Goal: Task Accomplishment & Management: Manage account settings

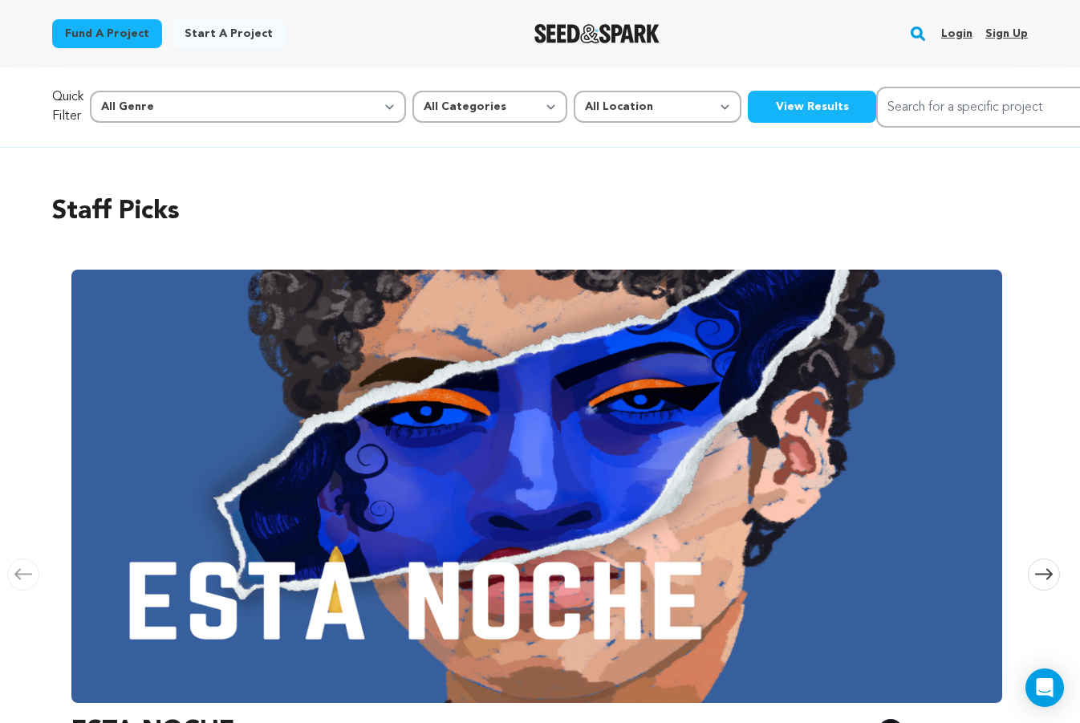
click at [962, 32] on link "Login" at bounding box center [957, 34] width 31 height 26
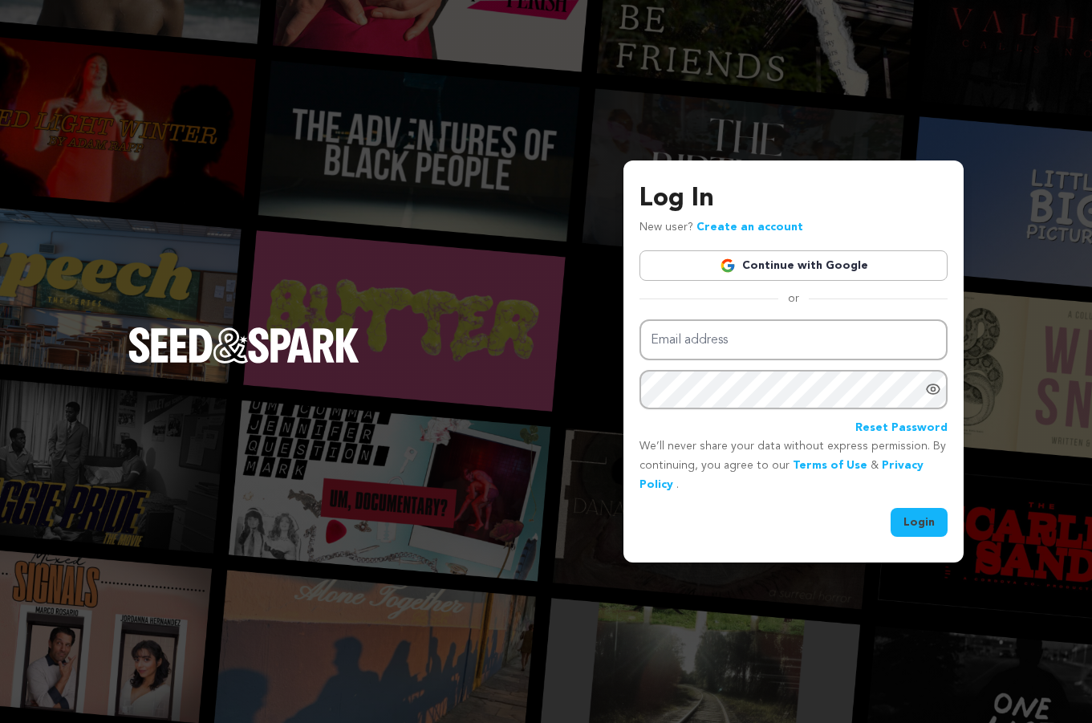
type input "guiller042390@msn.com"
click at [940, 529] on button "Login" at bounding box center [919, 522] width 57 height 29
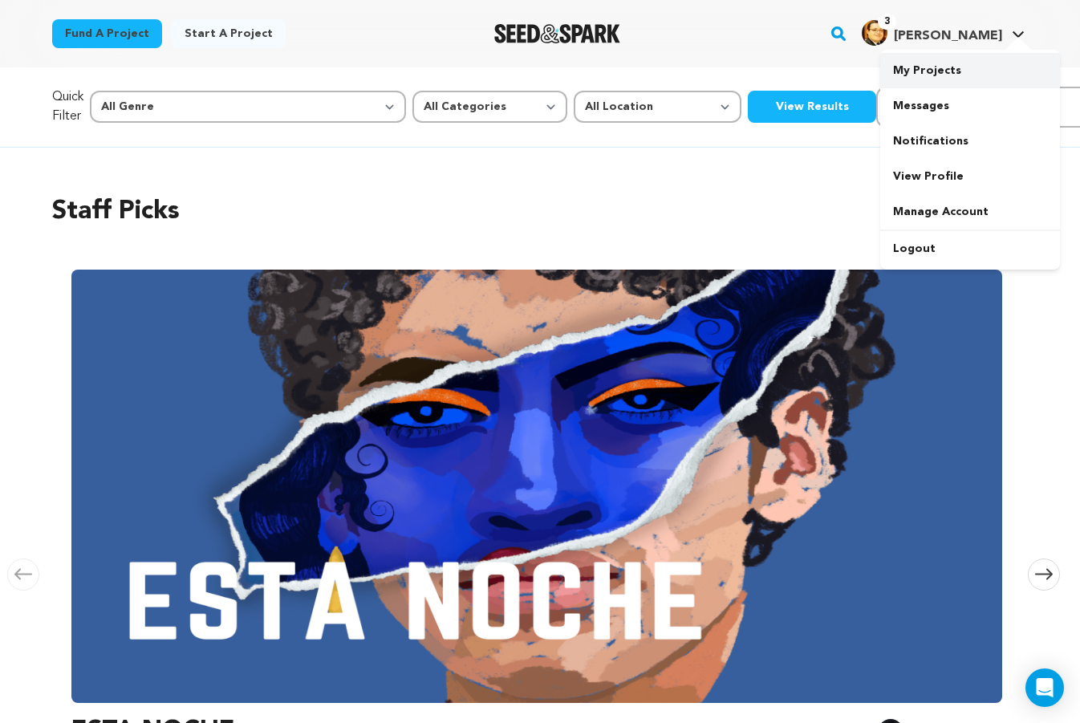
click at [950, 63] on link "My Projects" at bounding box center [971, 70] width 180 height 35
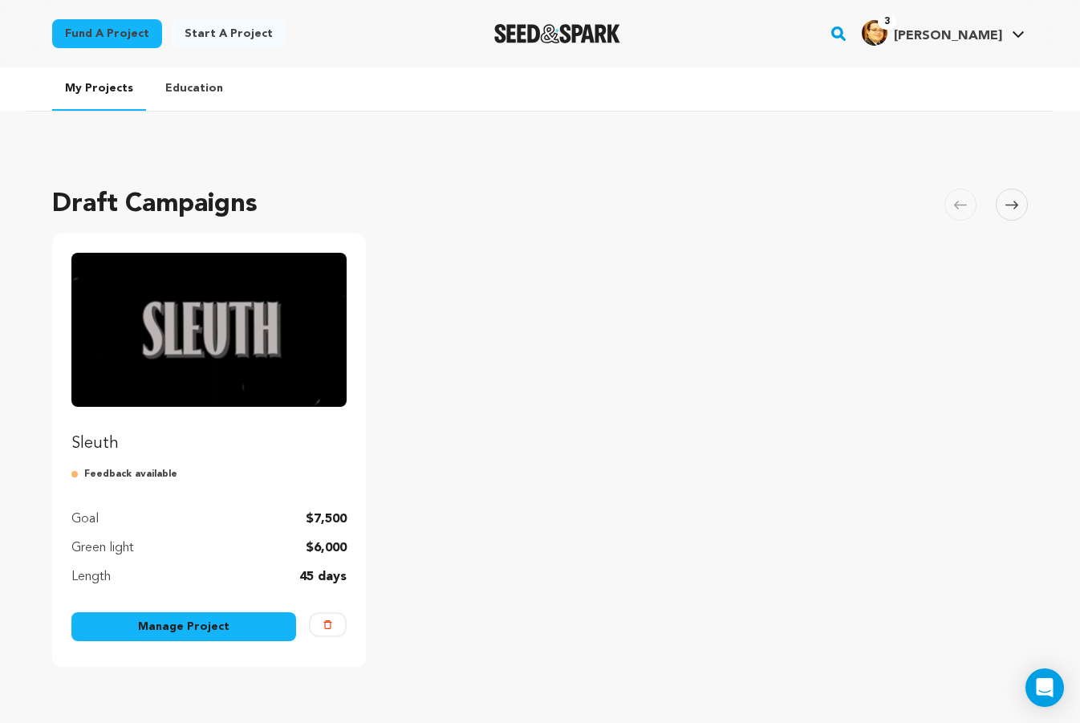
click at [188, 632] on link "Manage Project" at bounding box center [183, 626] width 225 height 29
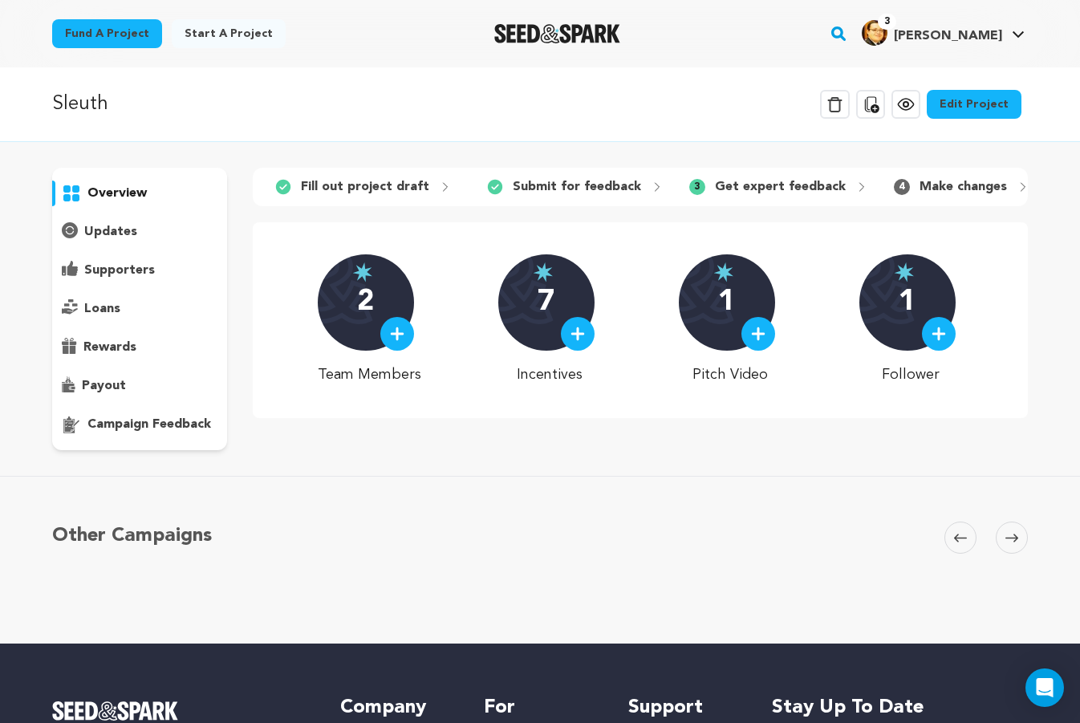
click at [145, 229] on div "updates" at bounding box center [139, 232] width 175 height 26
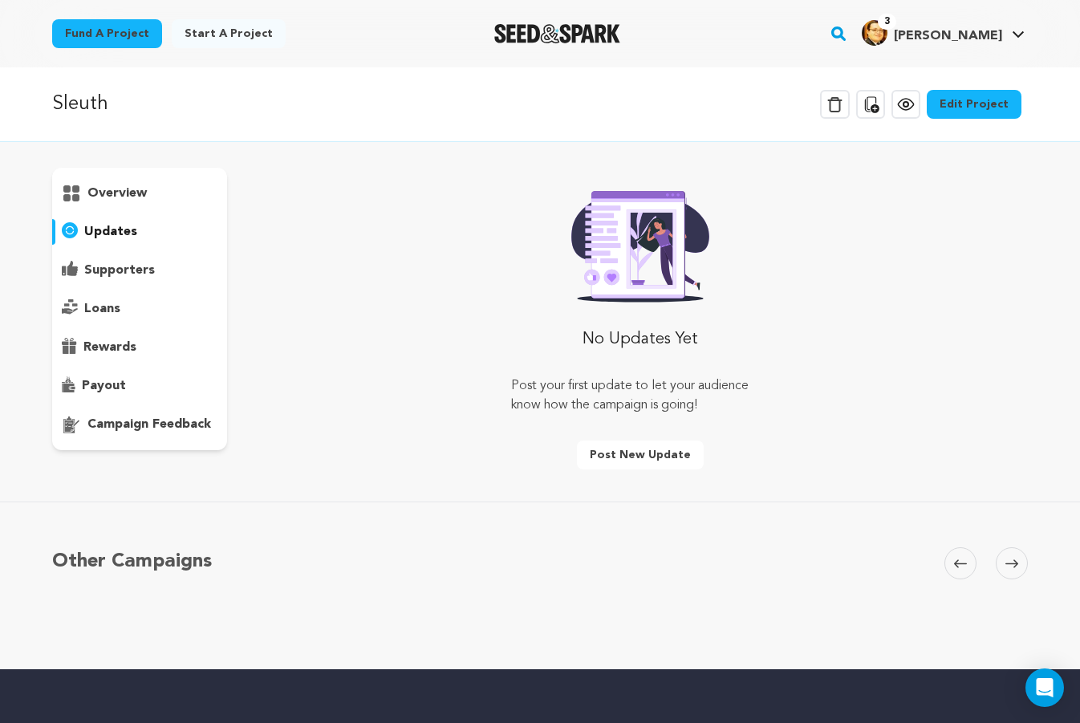
click at [156, 279] on div "supporters" at bounding box center [139, 271] width 175 height 26
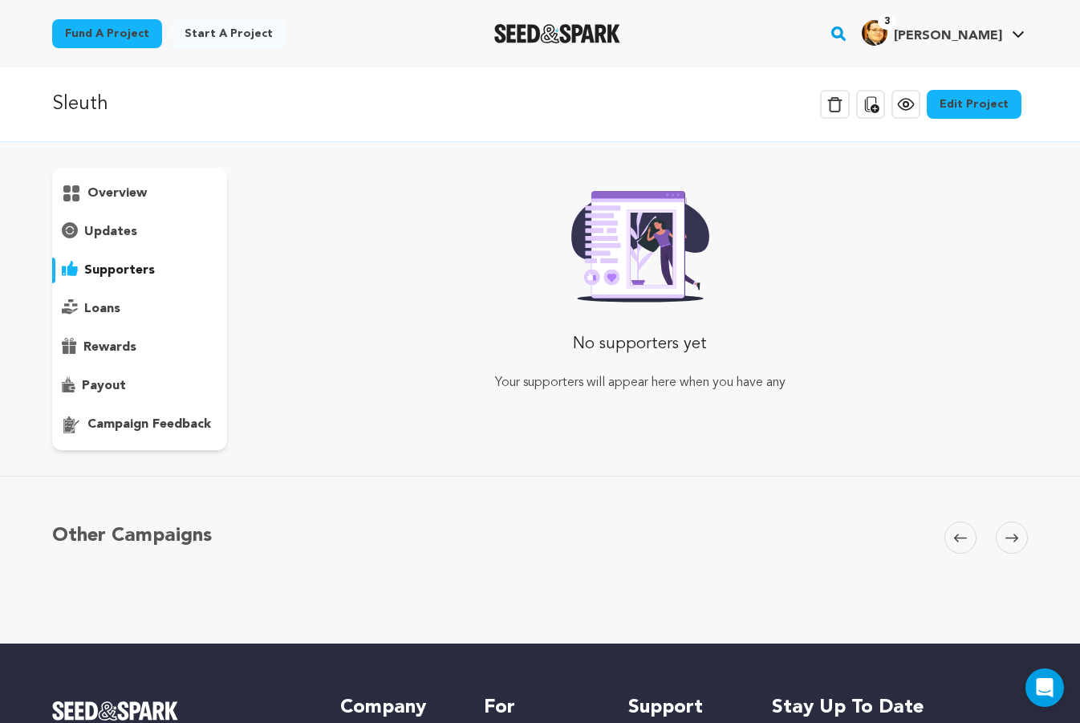
click at [148, 315] on div "loans" at bounding box center [139, 309] width 175 height 26
click at [136, 336] on div "rewards" at bounding box center [139, 348] width 175 height 26
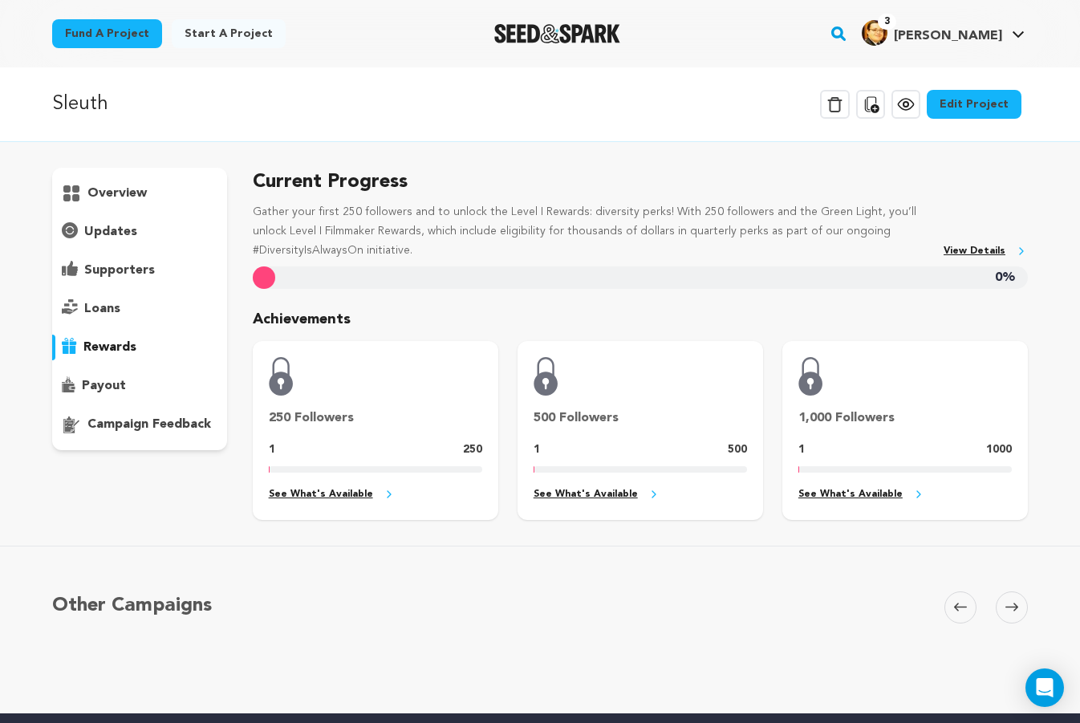
click at [138, 378] on div "payout" at bounding box center [139, 386] width 175 height 26
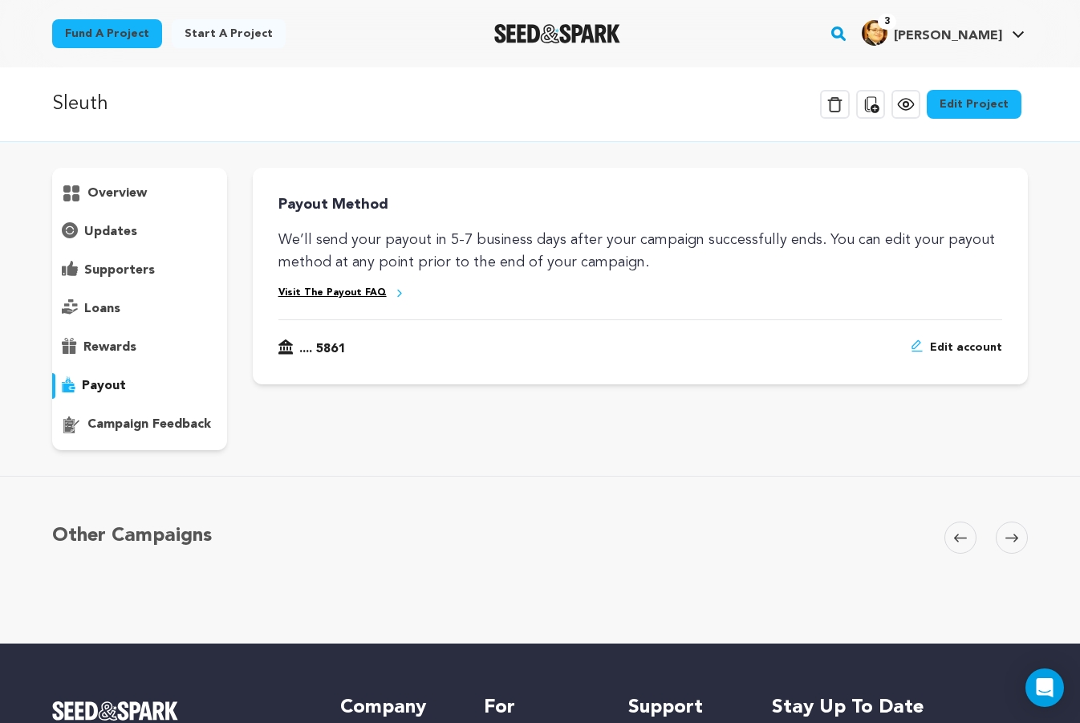
click at [128, 363] on div "overview" at bounding box center [139, 309] width 175 height 283
click at [106, 341] on p "rewards" at bounding box center [109, 347] width 53 height 19
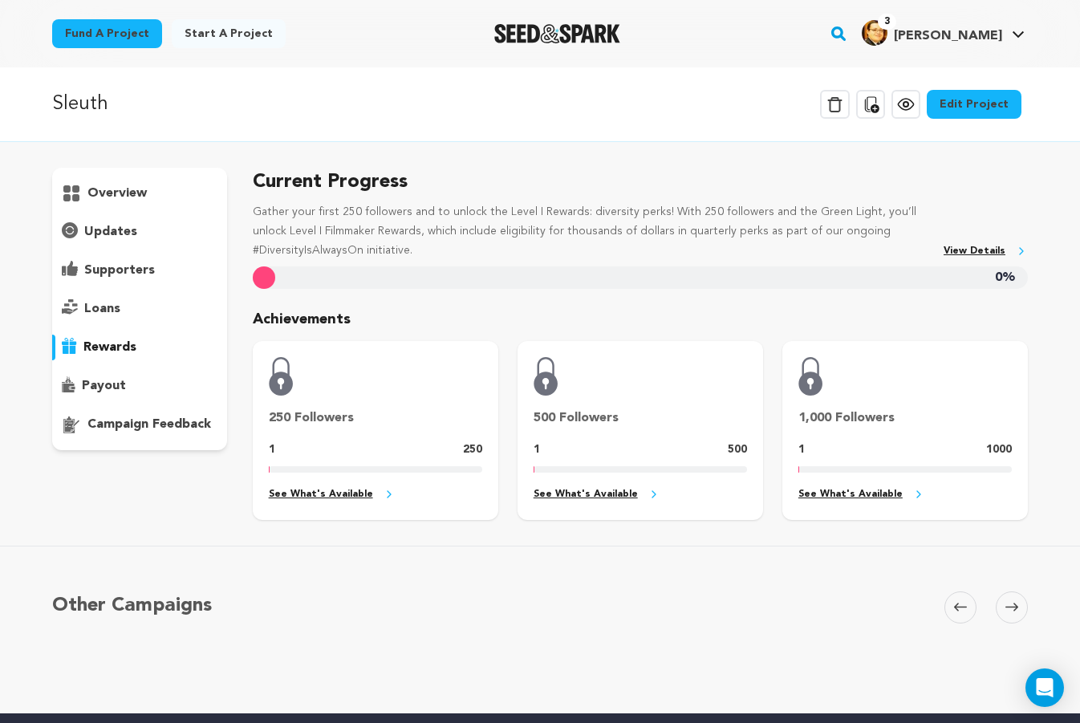
click at [110, 394] on p "payout" at bounding box center [104, 385] width 44 height 19
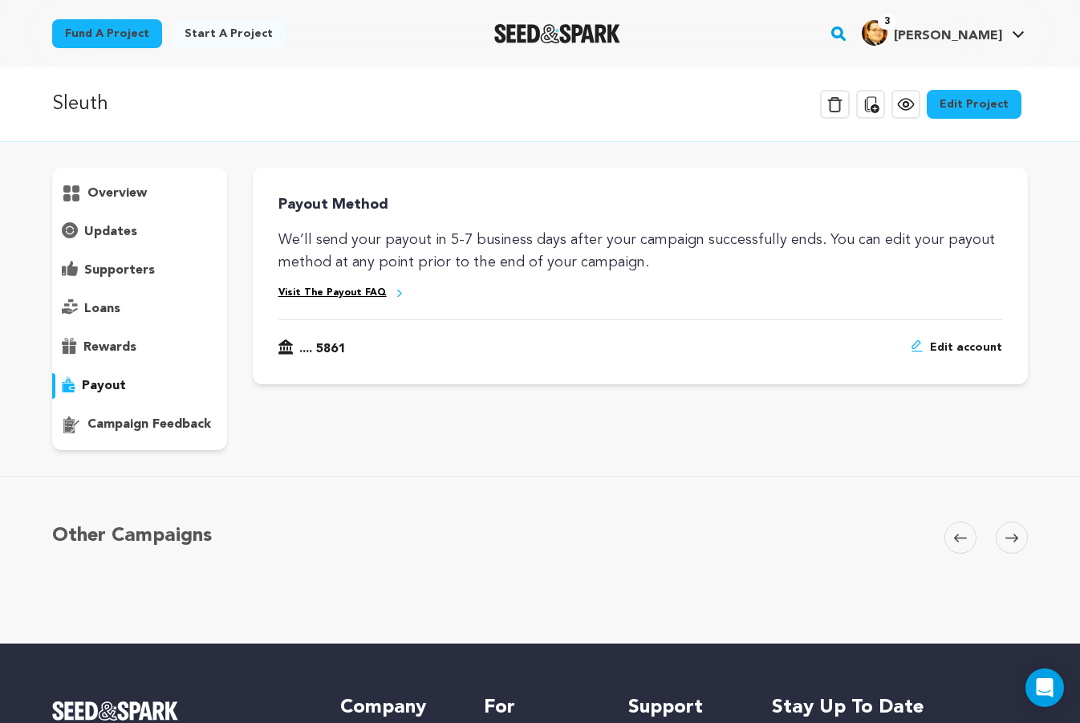
click at [110, 424] on p "campaign feedback" at bounding box center [149, 424] width 124 height 19
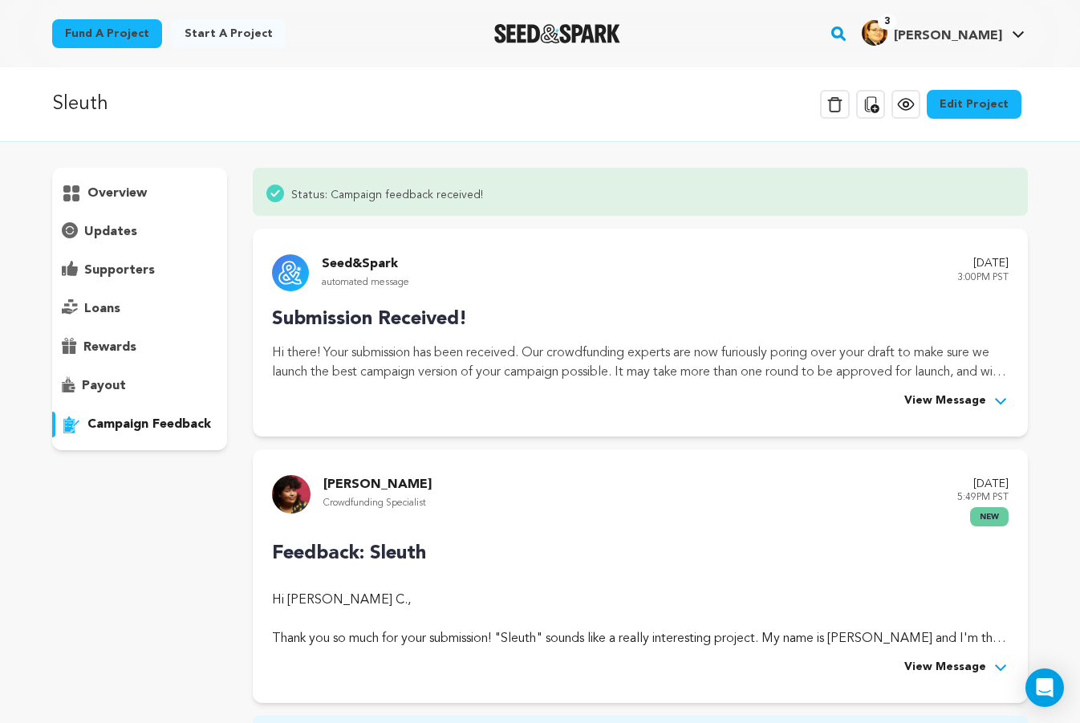
click at [99, 212] on div "overview" at bounding box center [139, 309] width 175 height 283
click at [108, 200] on p "overview" at bounding box center [116, 193] width 59 height 19
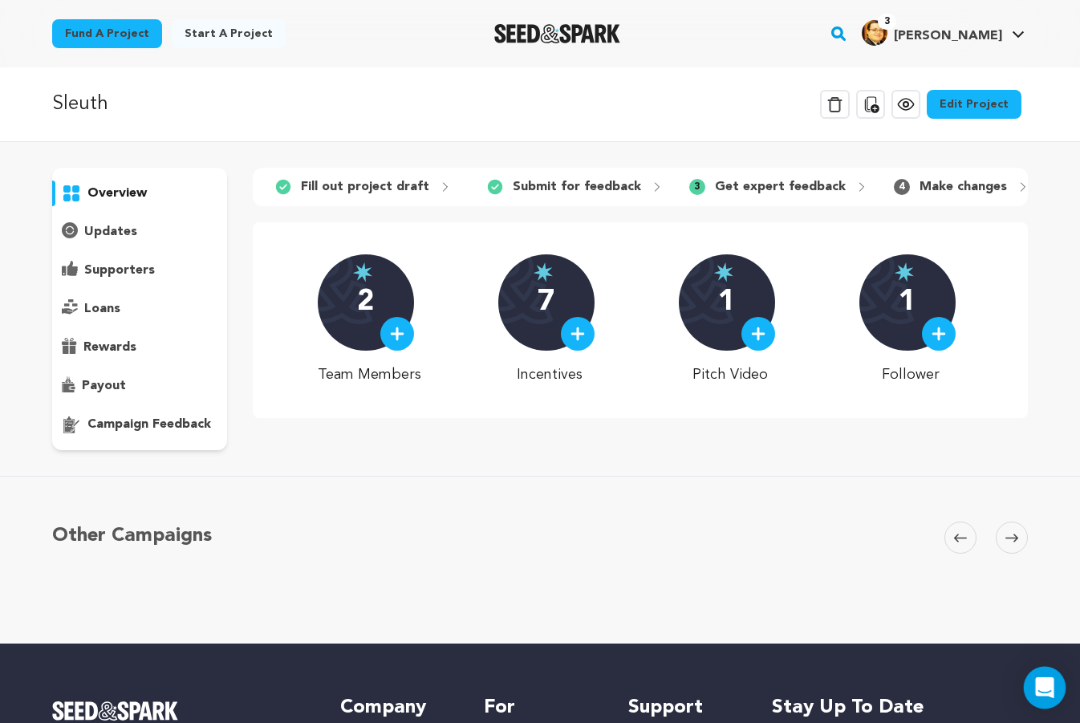
click at [1042, 673] on div "Open Intercom Messenger" at bounding box center [1045, 688] width 43 height 43
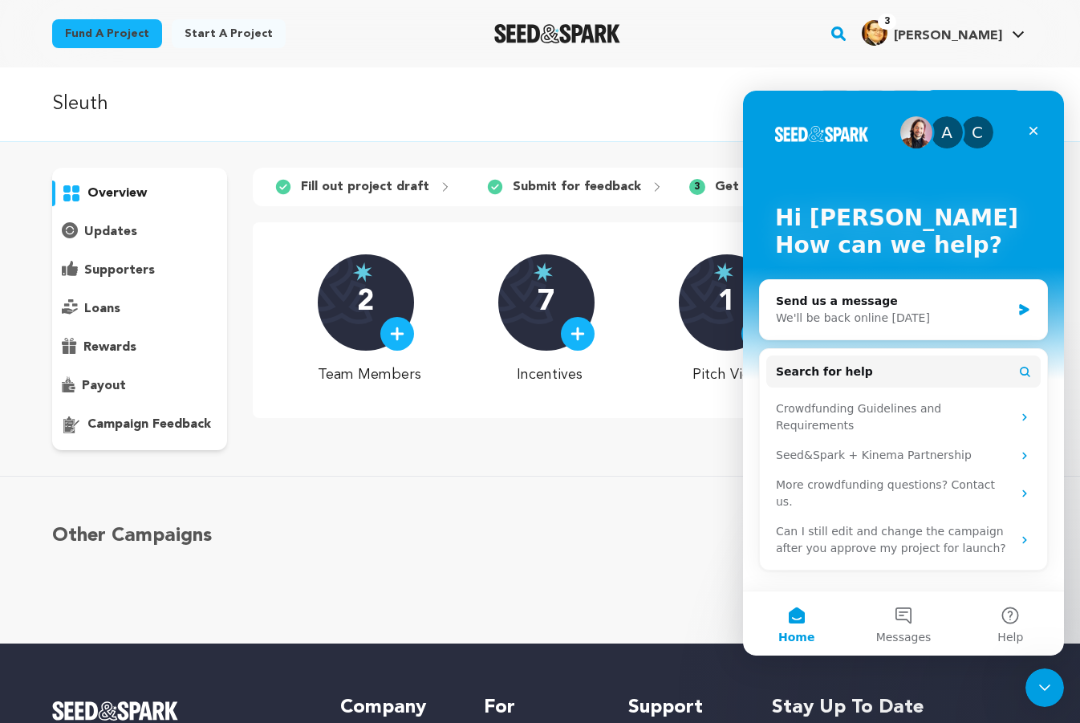
click at [935, 389] on div "Search for help Crowdfunding Guidelines and Requirements Seed&Spark + Kinema Pa…" at bounding box center [903, 459] width 287 height 221
click at [926, 369] on button "Search for help" at bounding box center [904, 372] width 275 height 32
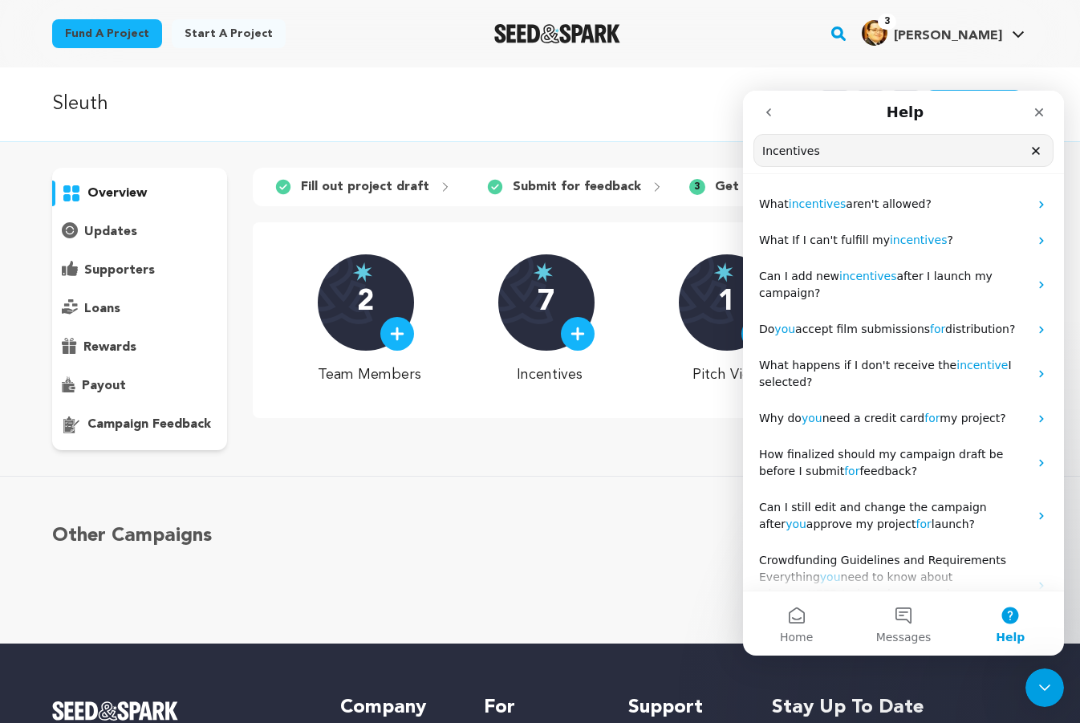
type input "Incentives"
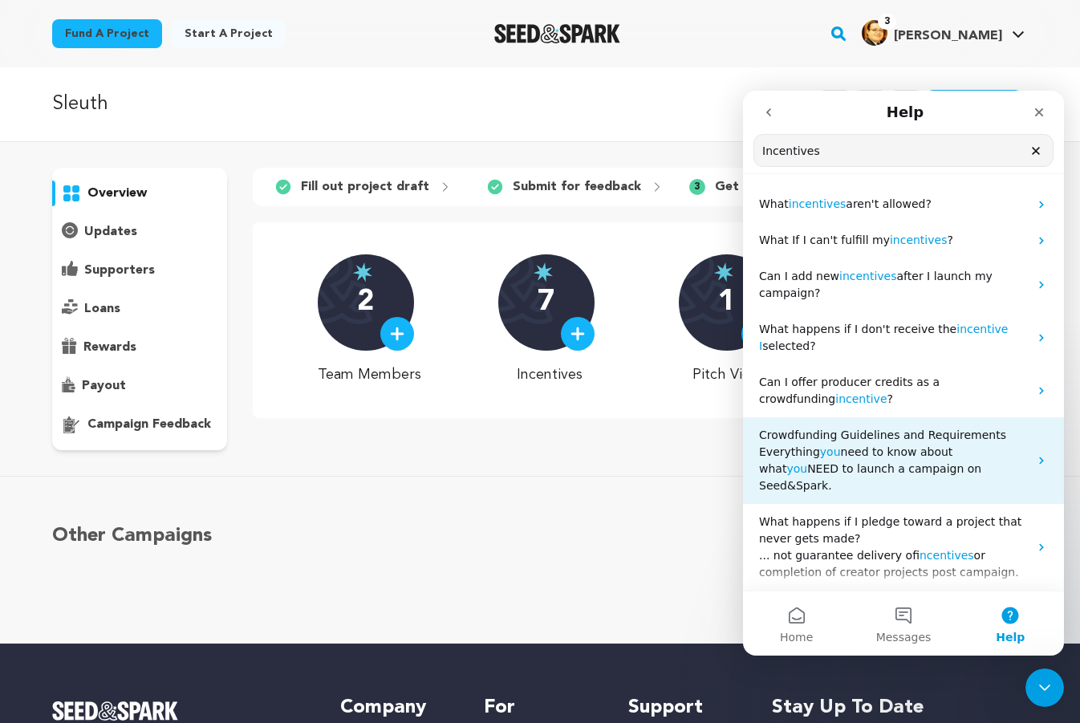
click at [868, 455] on span "need to know about what" at bounding box center [855, 460] width 193 height 30
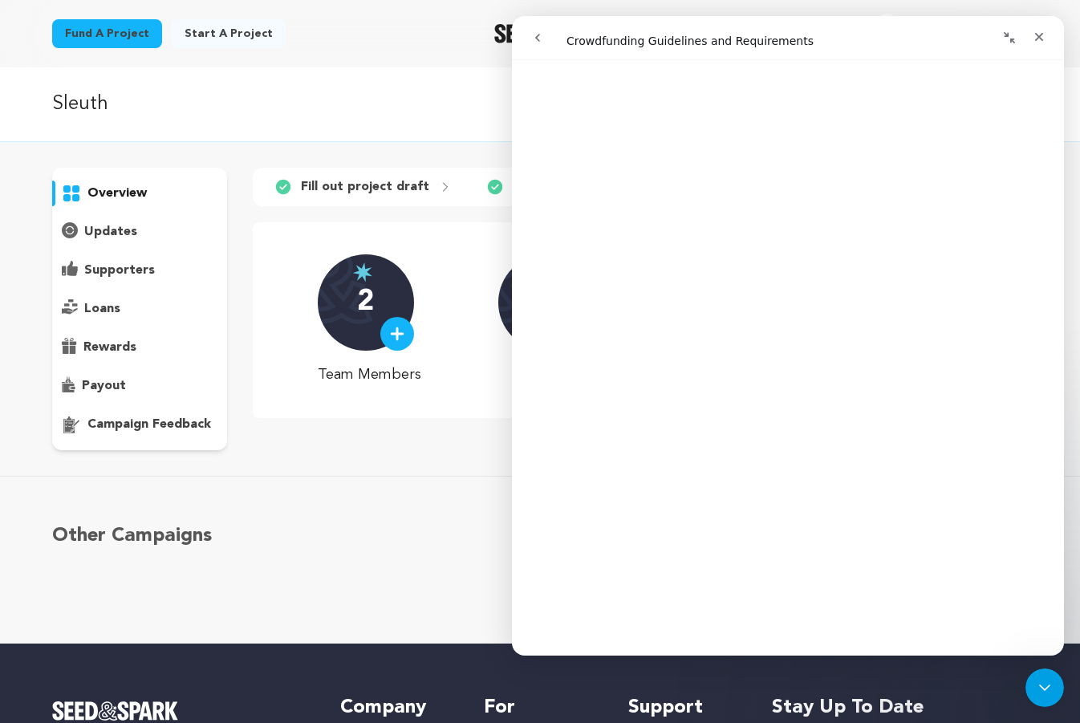
scroll to position [1896, 0]
click at [543, 38] on icon "go back" at bounding box center [537, 37] width 13 height 13
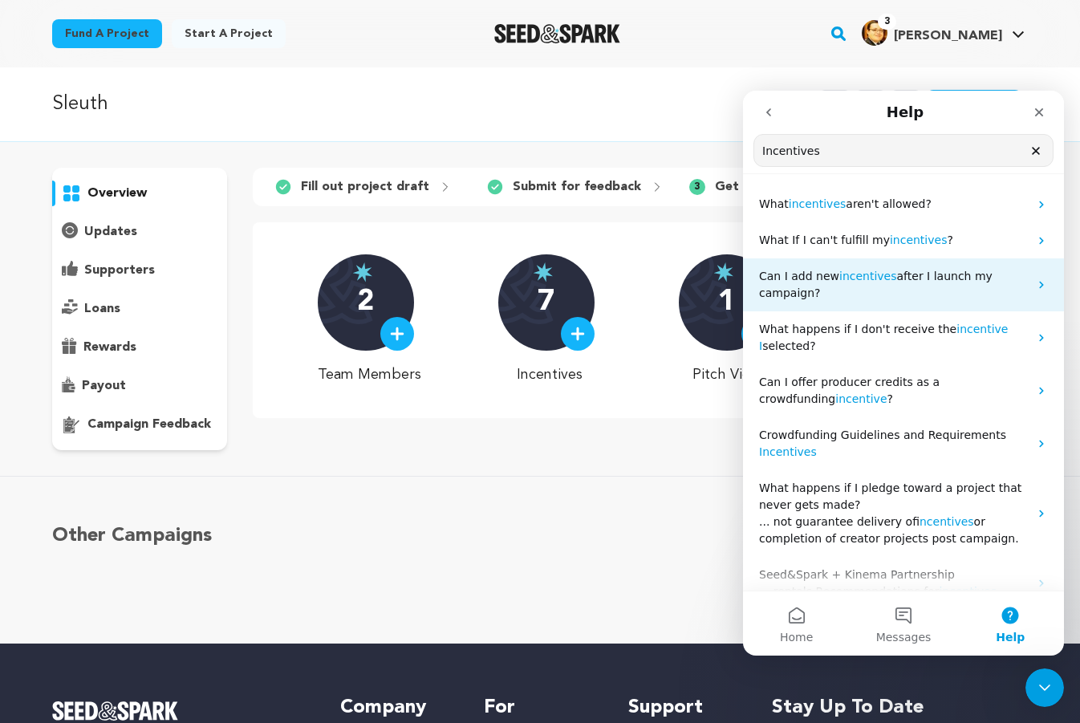
click at [966, 295] on p "Can I add new incentives after I launch my campaign?" at bounding box center [894, 285] width 270 height 34
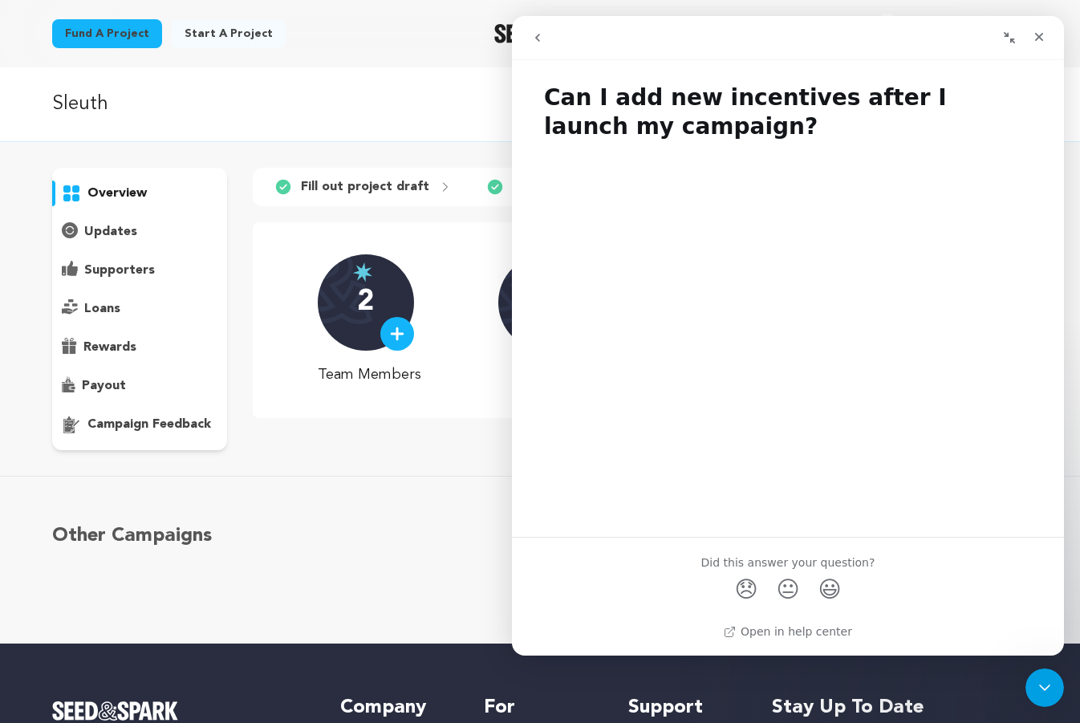
click at [533, 31] on icon "go back" at bounding box center [537, 37] width 13 height 13
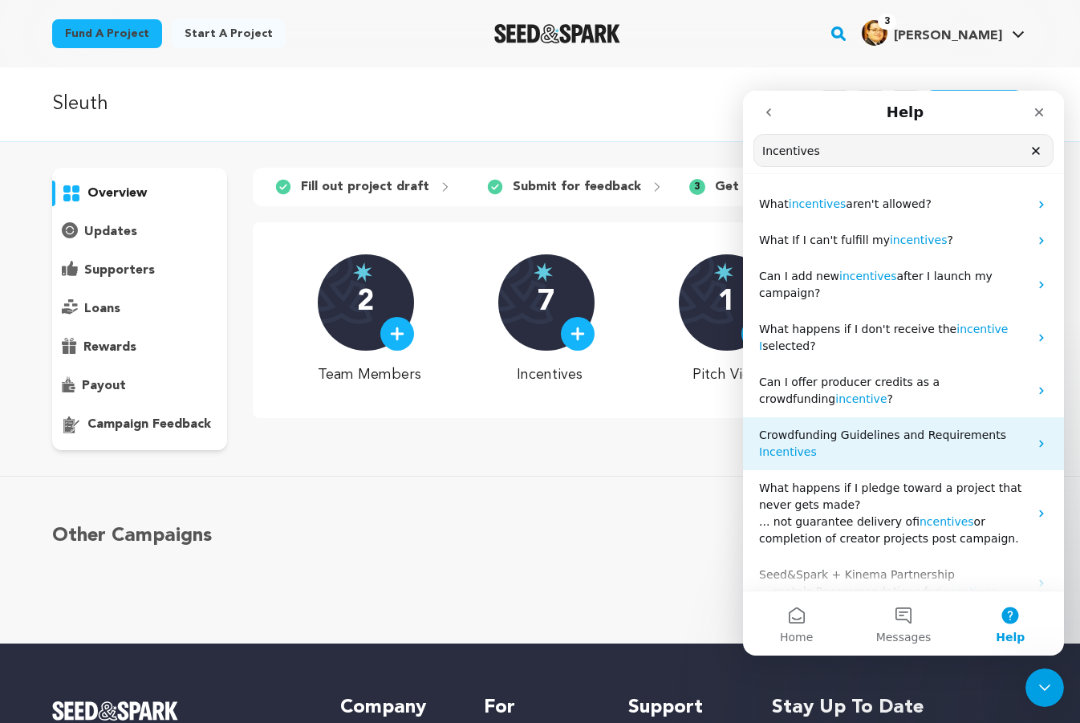
click at [954, 457] on p "Incentives" at bounding box center [894, 452] width 270 height 17
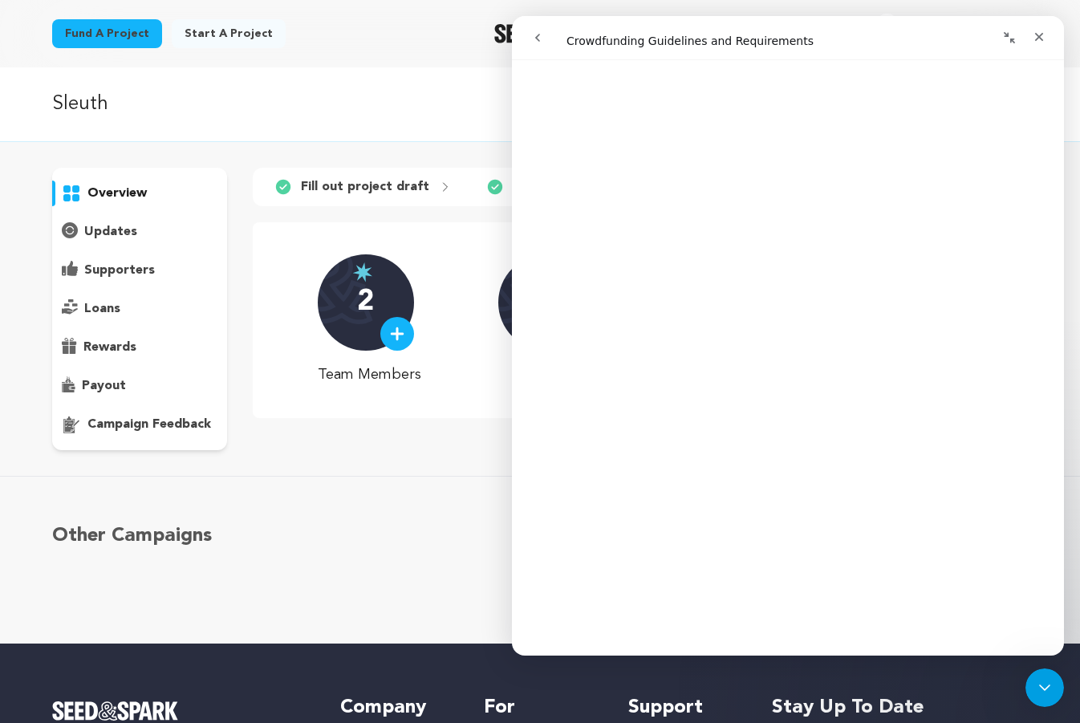
scroll to position [3049, 0]
click at [1041, 31] on icon "Close" at bounding box center [1039, 37] width 13 height 13
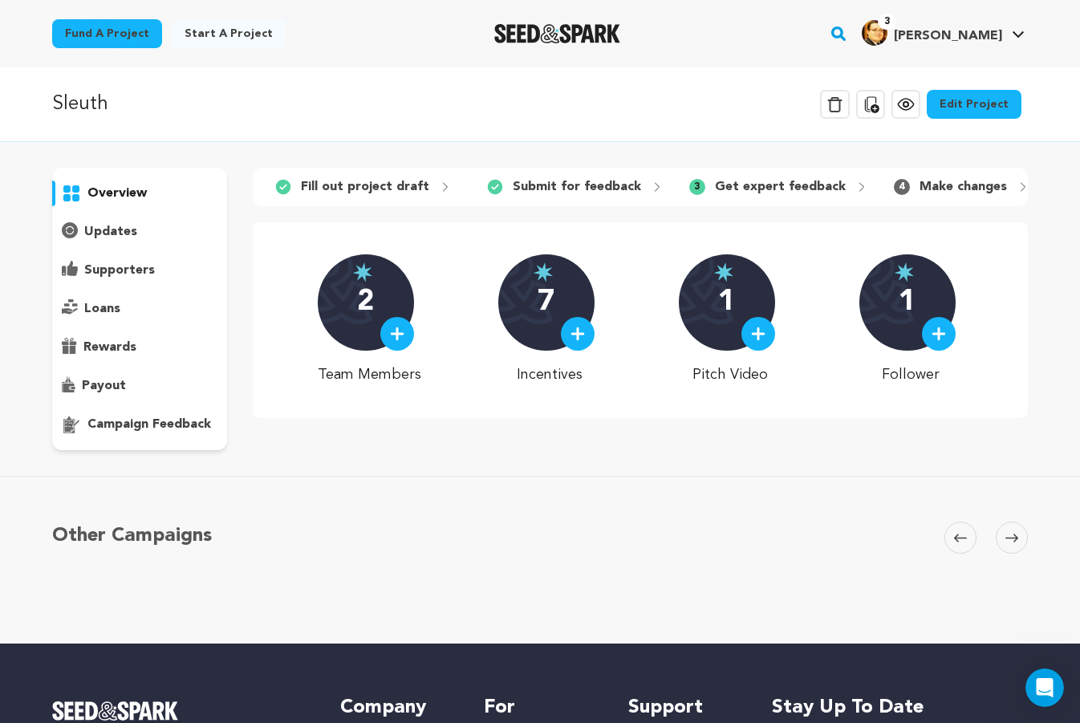
scroll to position [0, 0]
click at [1052, 673] on div "Open Intercom Messenger" at bounding box center [1042, 685] width 53 height 53
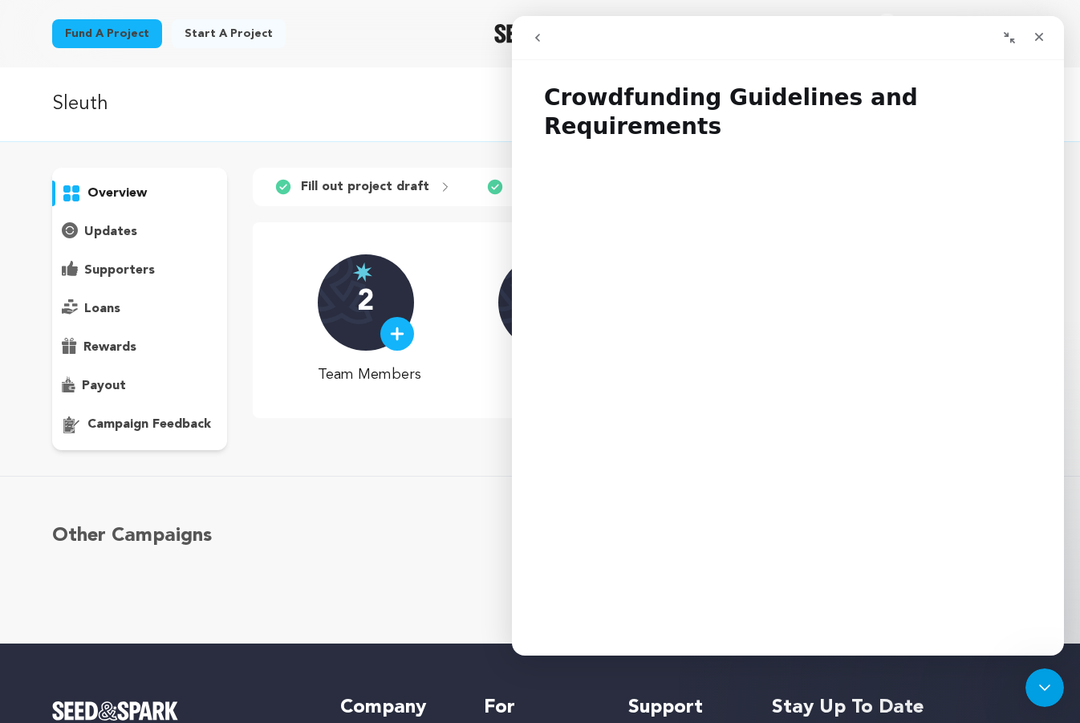
click at [543, 40] on icon "go back" at bounding box center [537, 37] width 13 height 13
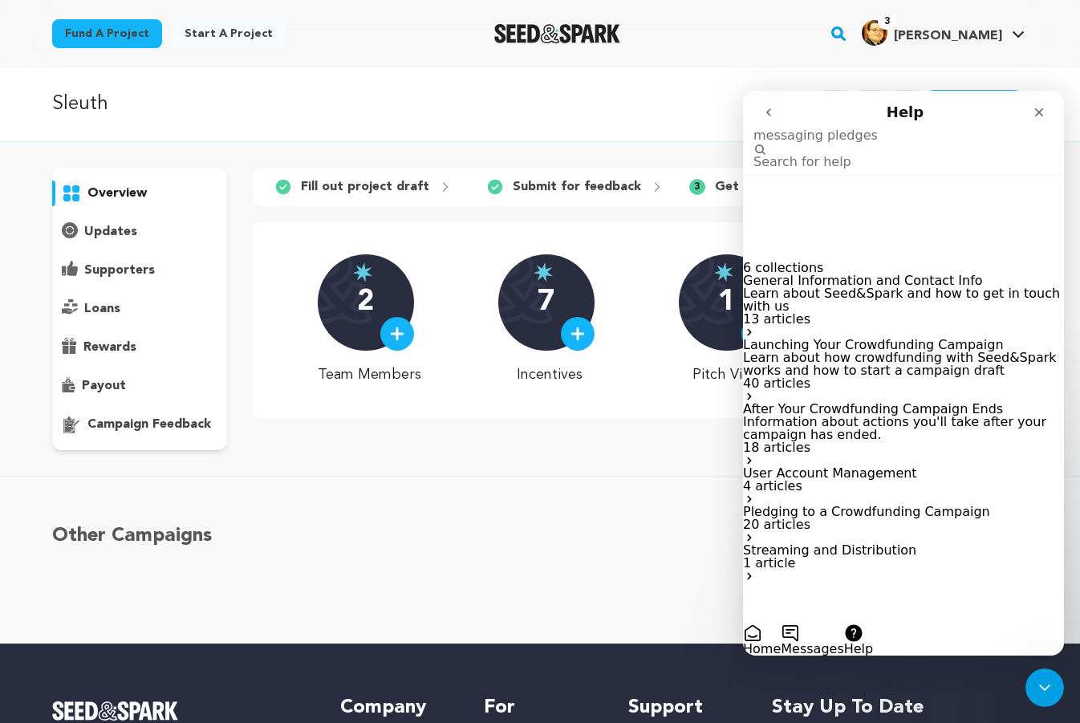
type input "messaging pledges"
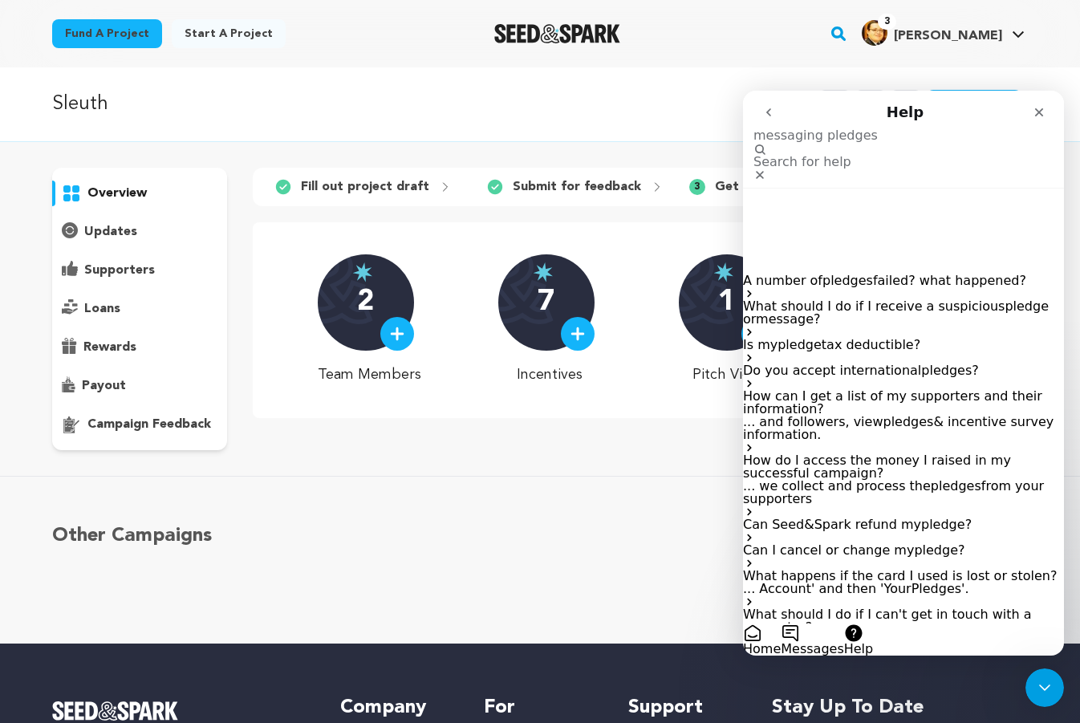
scroll to position [125, 0]
click at [964, 608] on p "What should I do if I can't get in touch with a supporter?" at bounding box center [903, 621] width 321 height 26
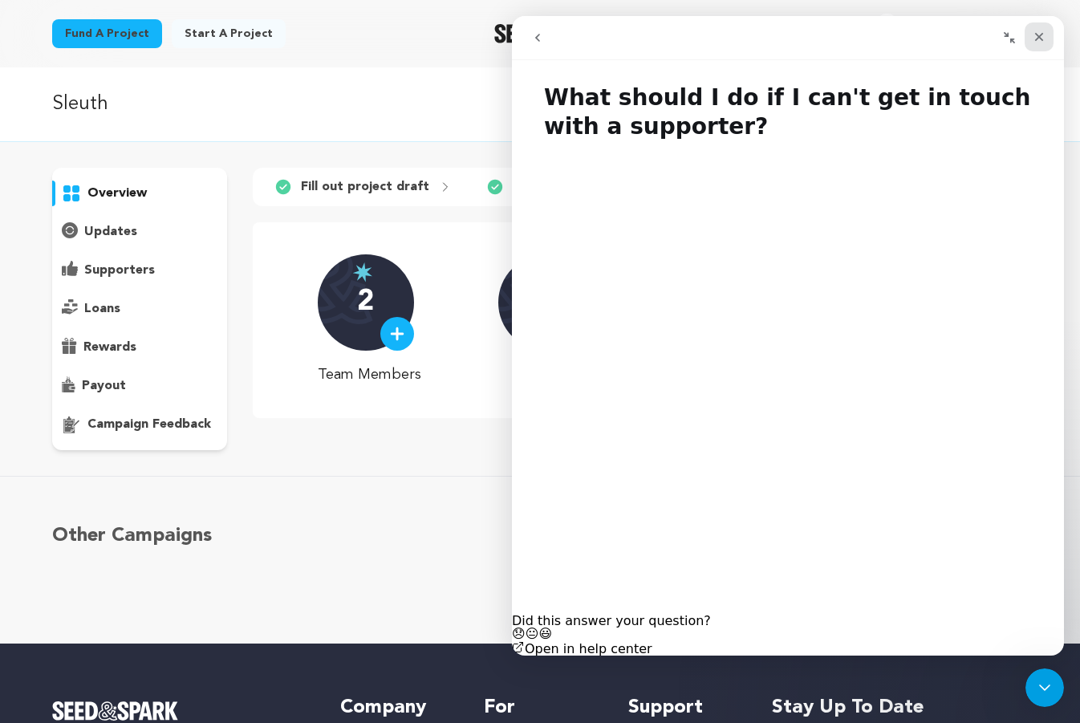
click at [1047, 32] on div "Close" at bounding box center [1039, 36] width 29 height 29
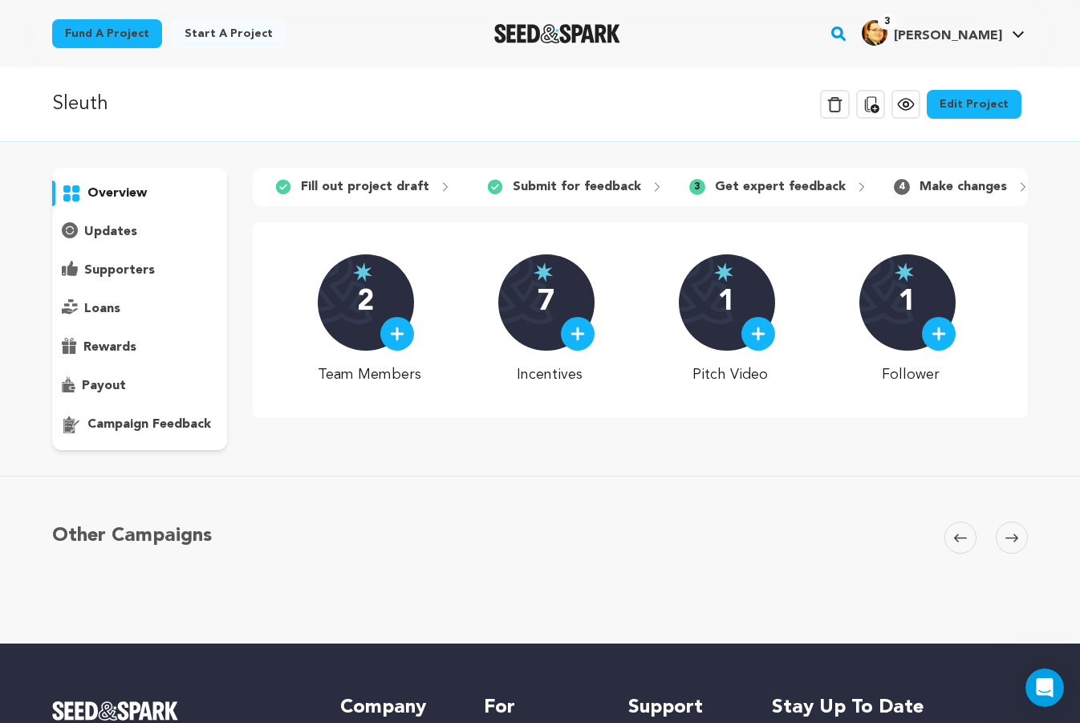
drag, startPoint x: 665, startPoint y: 69, endPoint x: 580, endPoint y: 31, distance: 93.4
click at [665, 69] on div "Sleuth Delete Campaign Copy public preview link View project Edit Project View …" at bounding box center [540, 104] width 1080 height 75
click at [943, 102] on link "Edit Project" at bounding box center [974, 104] width 95 height 29
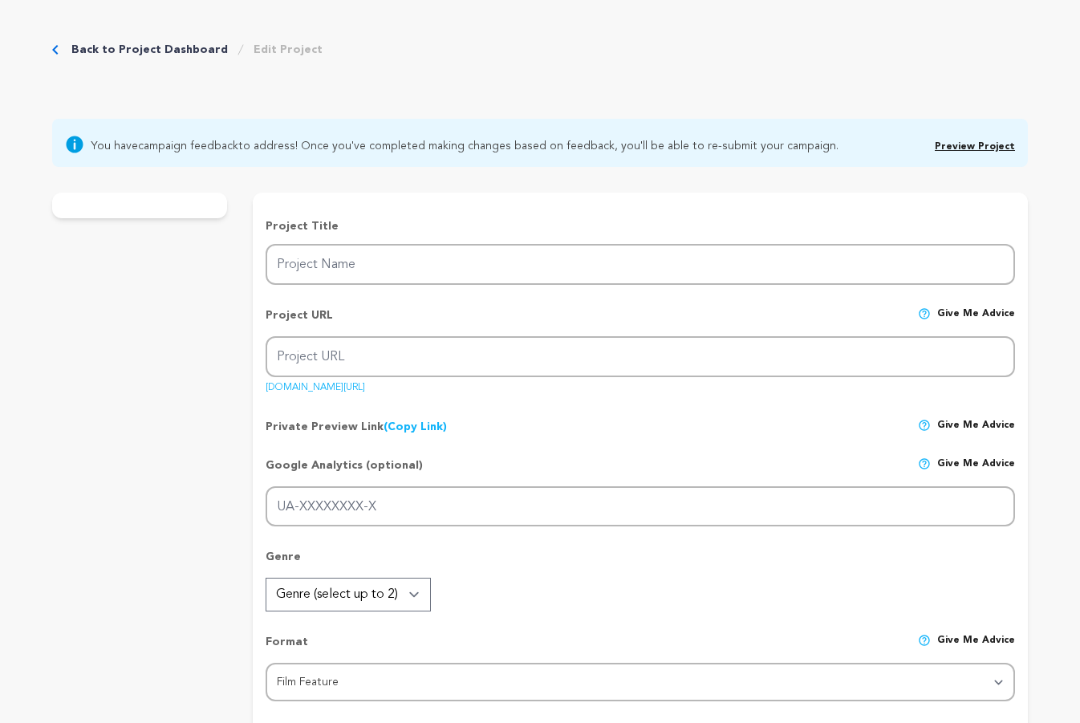
type input "Sleuth"
type input "sleuth"
type input "a private investigator unveils deadly corruption land seizing scheme disguised …"
type textarea "After a job goes wrong, private investigators Sarah and Devon find themselves i…"
type textarea "Our previous short films have brought stories with unique perspectives and char…"
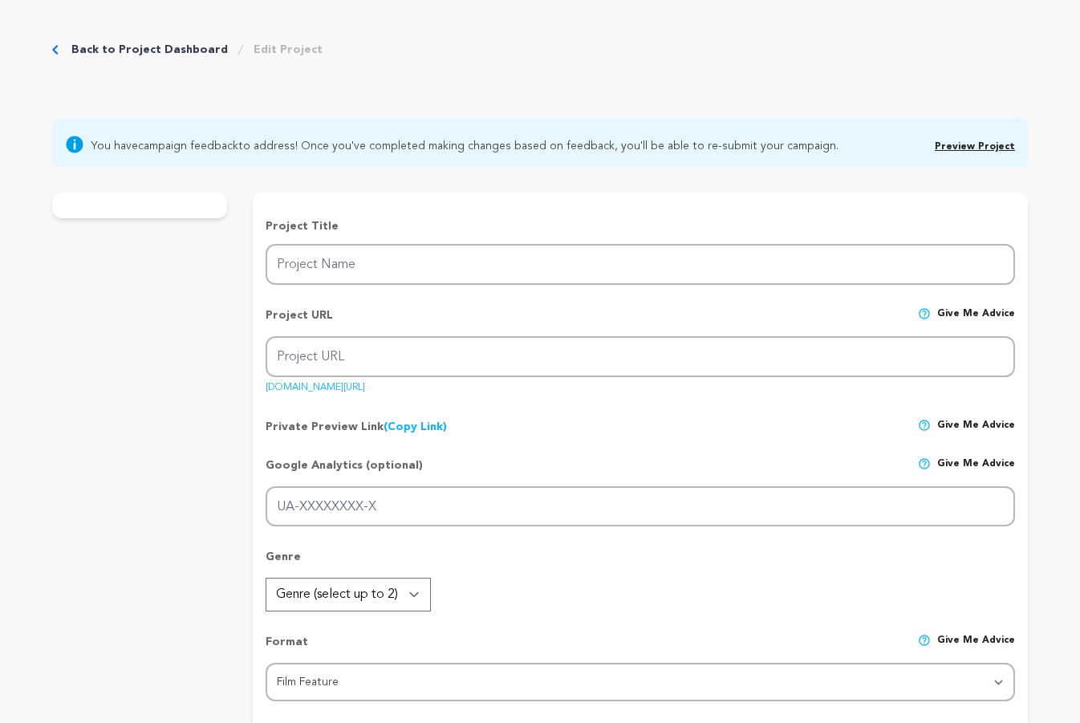
radio input "true"
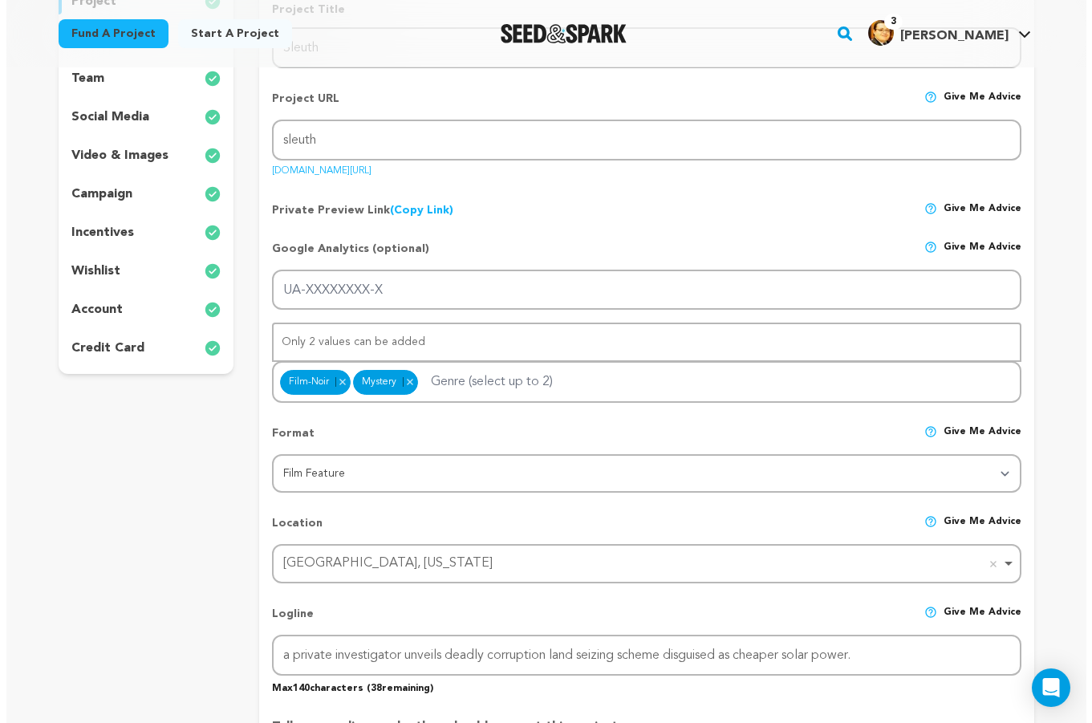
scroll to position [241, 0]
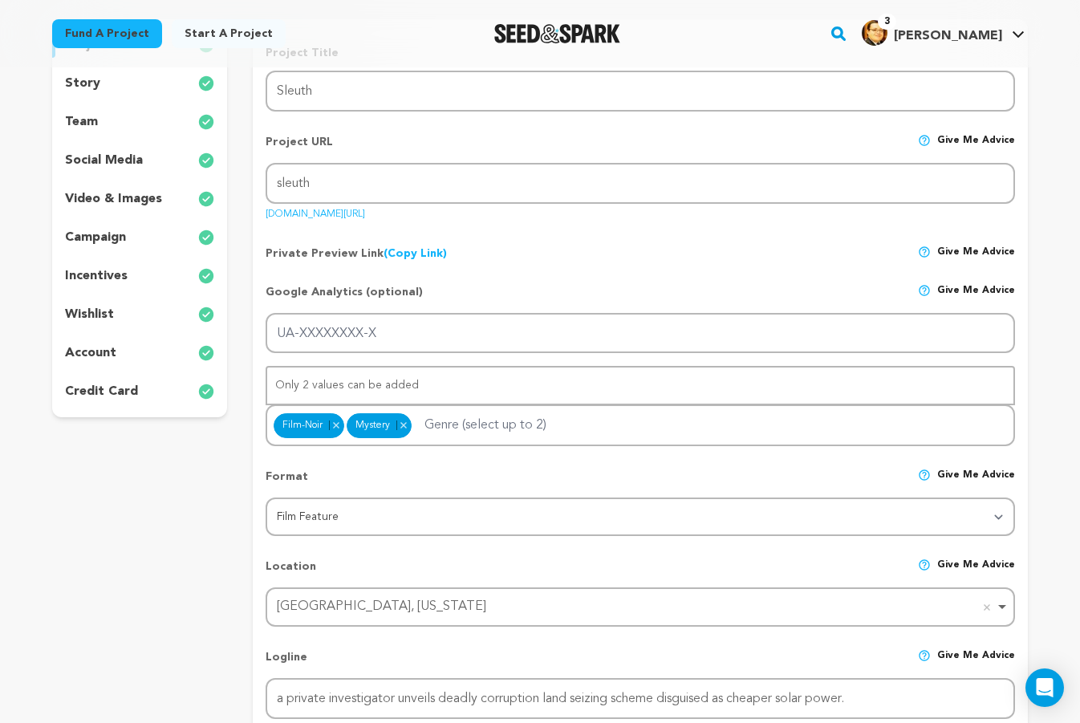
click at [110, 242] on p "campaign" at bounding box center [95, 237] width 61 height 19
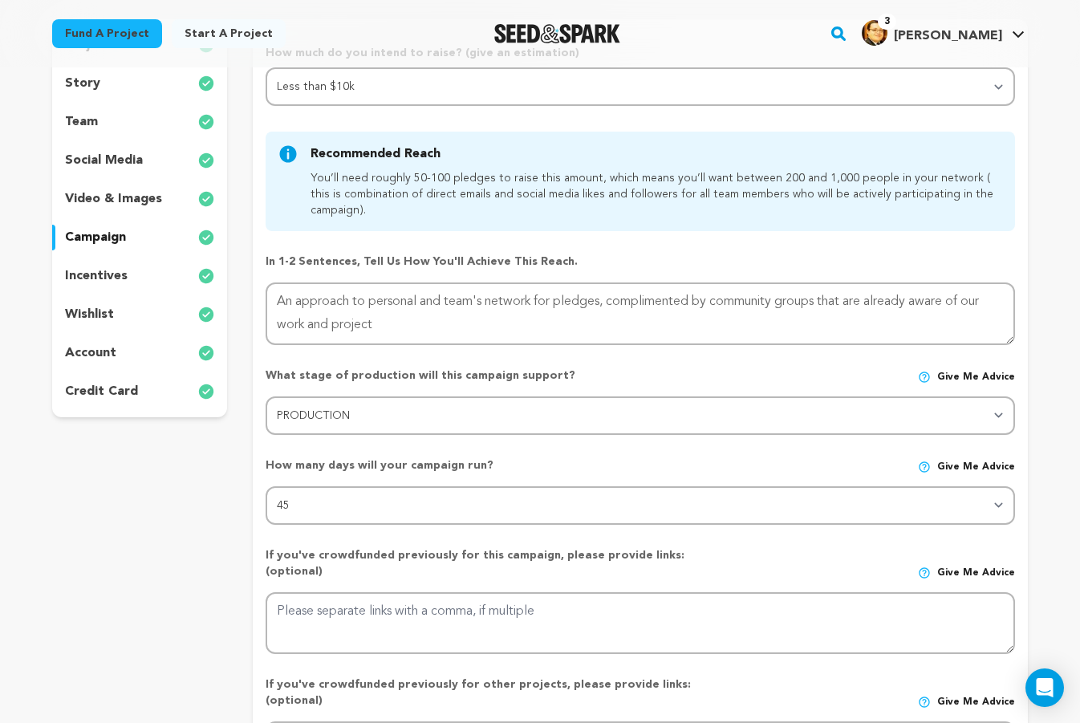
click at [112, 279] on p "incentives" at bounding box center [96, 275] width 63 height 19
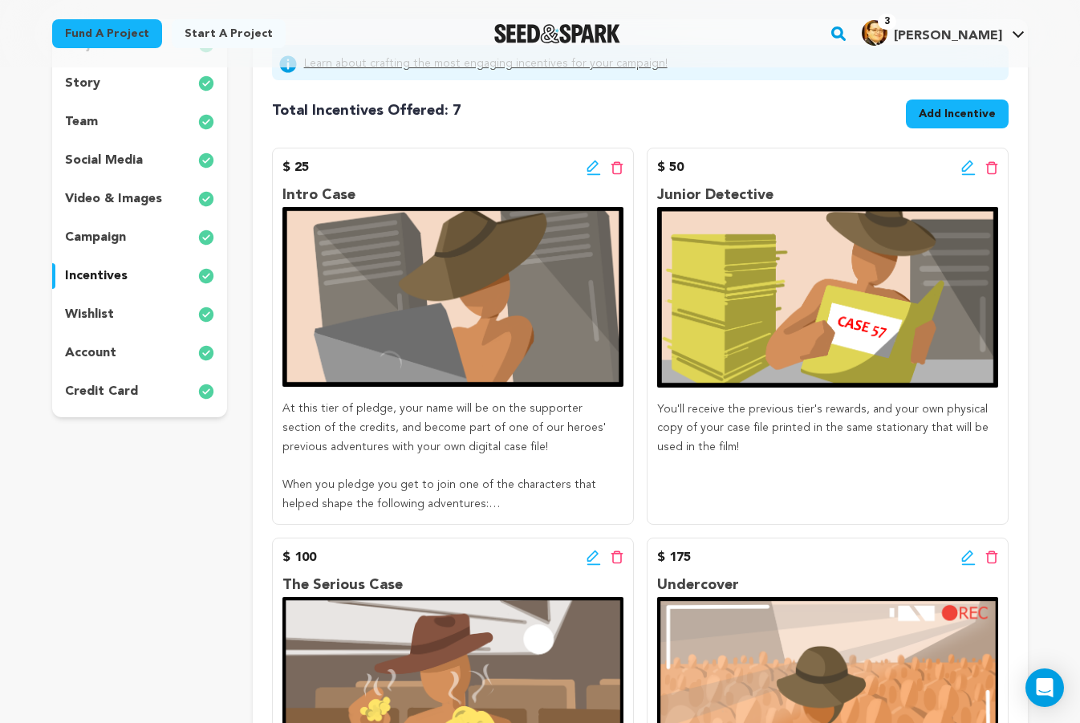
click at [591, 165] on icon at bounding box center [592, 166] width 11 height 11
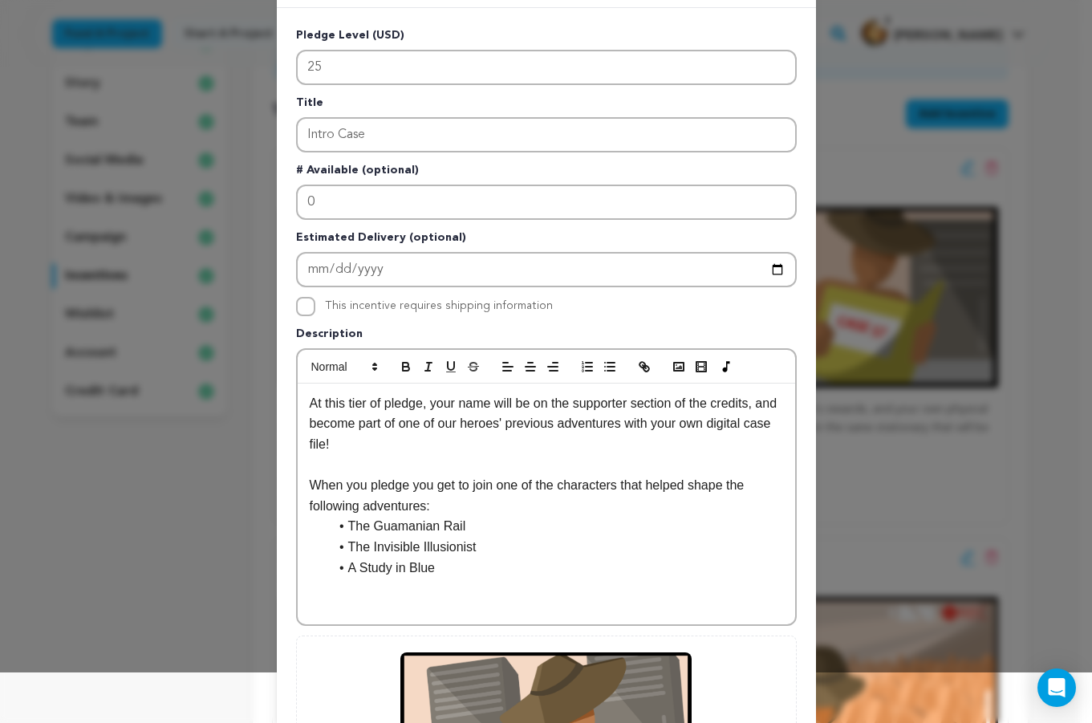
scroll to position [161, 0]
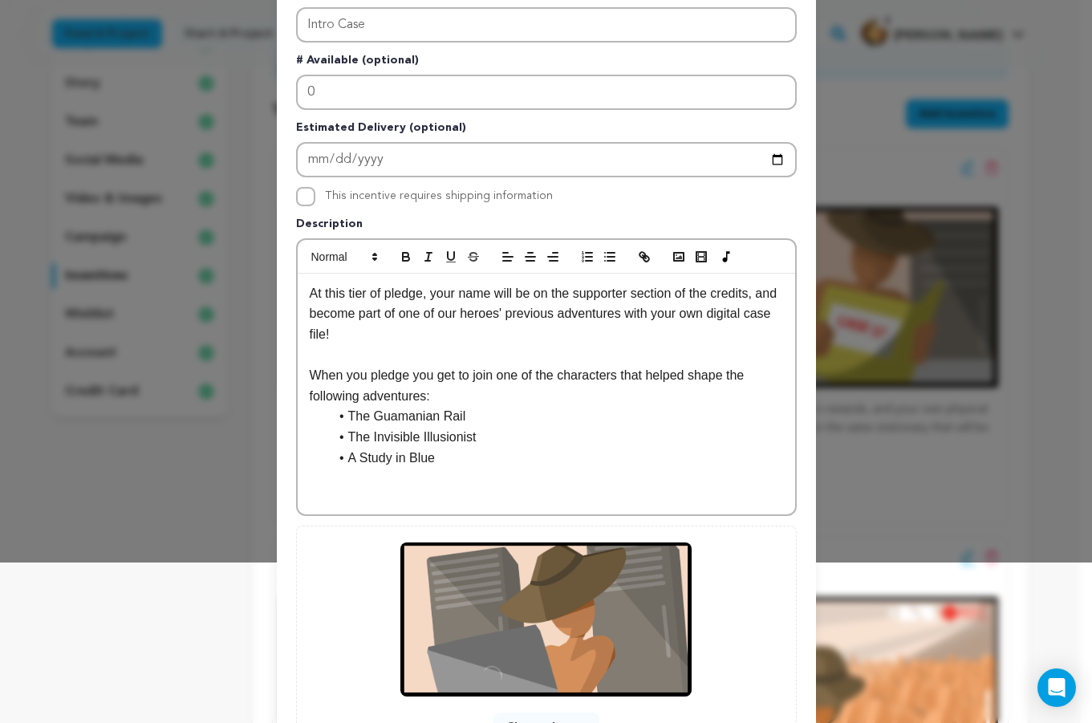
click at [496, 399] on p "When you pledge you get to join one of the characters that helped shape the fol…" at bounding box center [547, 385] width 474 height 41
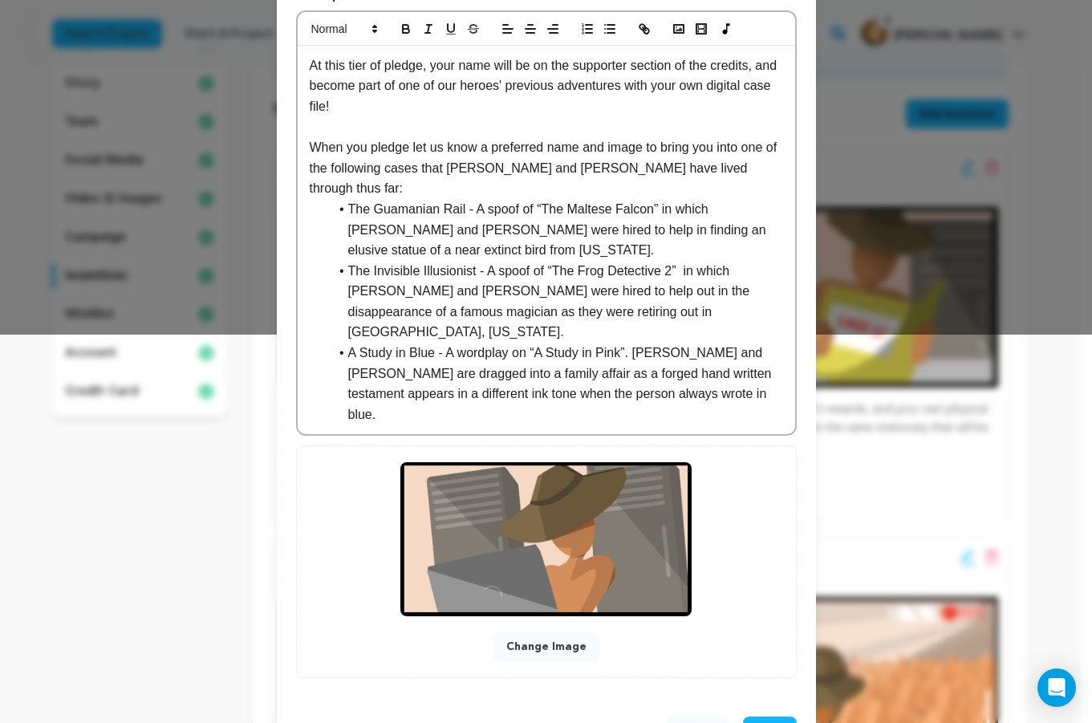
scroll to position [308, 0]
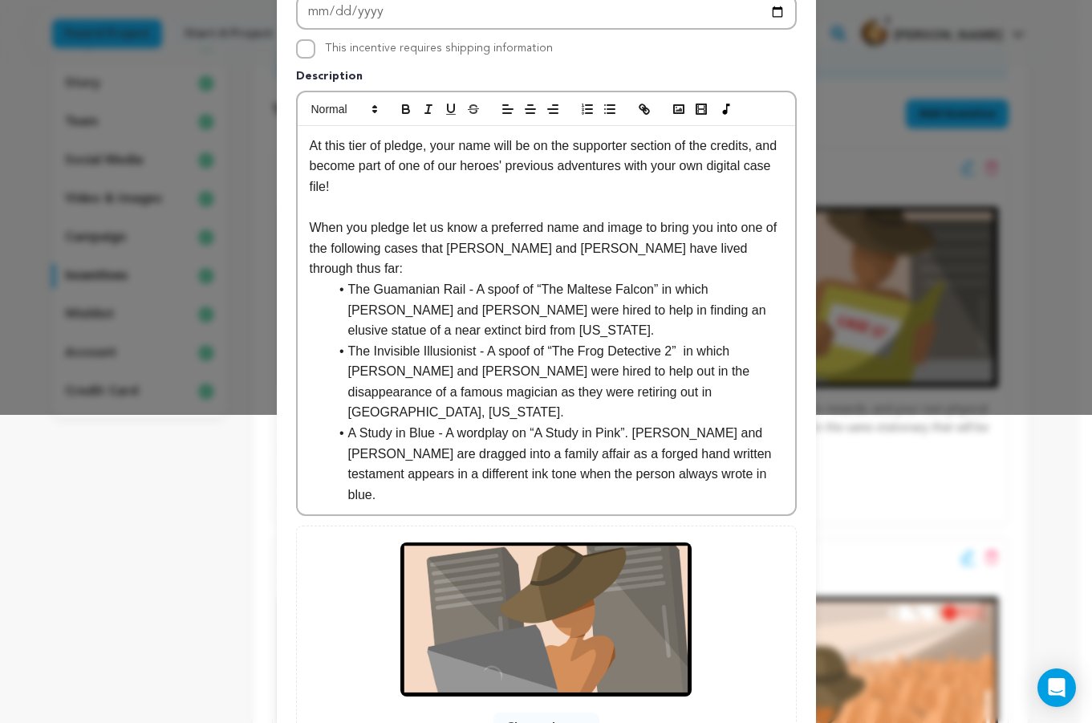
click at [711, 195] on p "At this tier of pledge, your name will be on the supporter section of the credi…" at bounding box center [547, 167] width 474 height 62
click at [741, 155] on p "At this tier of pledge, your name will be on the supporter section of the credi…" at bounding box center [547, 167] width 474 height 62
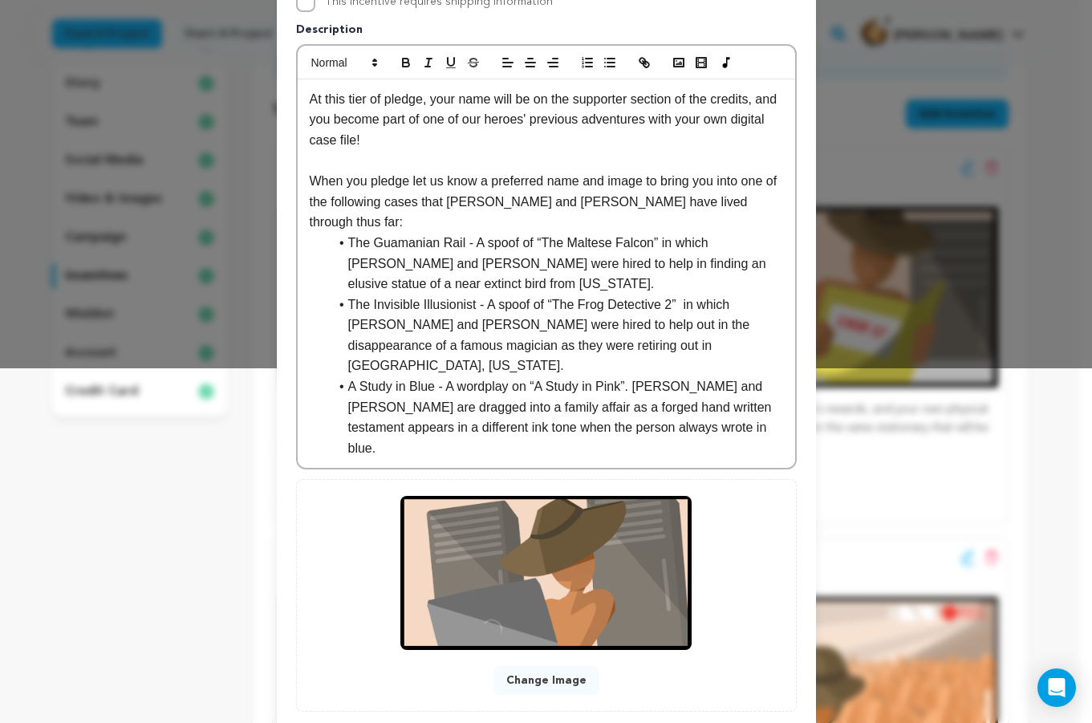
scroll to position [389, 0]
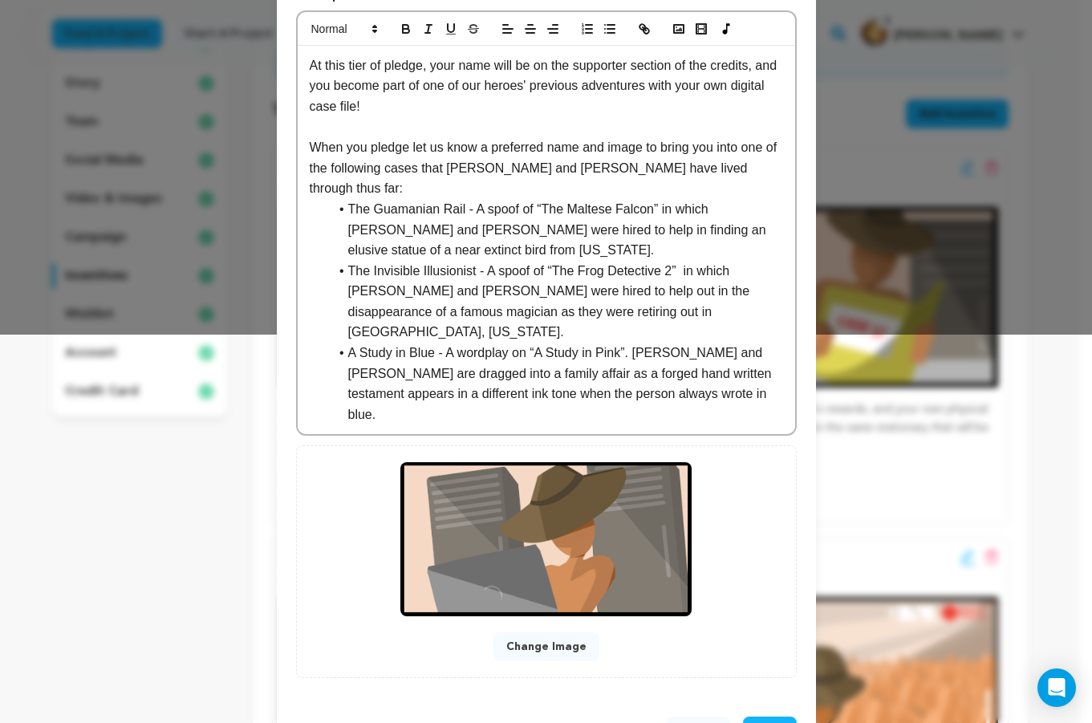
click at [768, 722] on span "Save" at bounding box center [770, 731] width 28 height 16
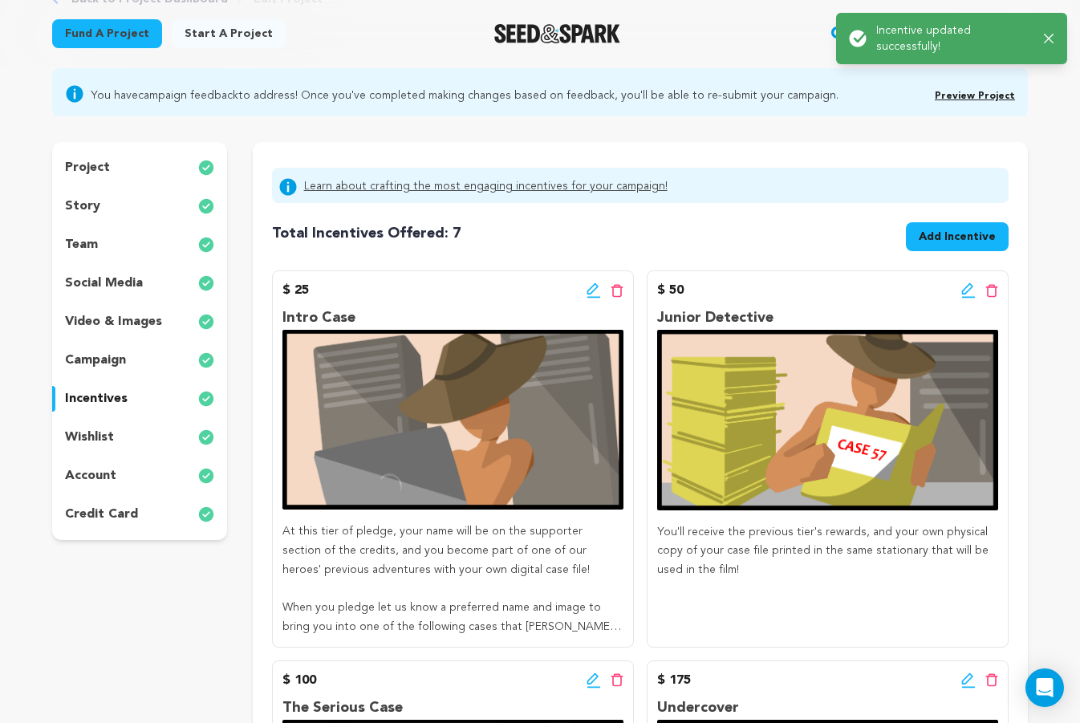
scroll to position [241, 0]
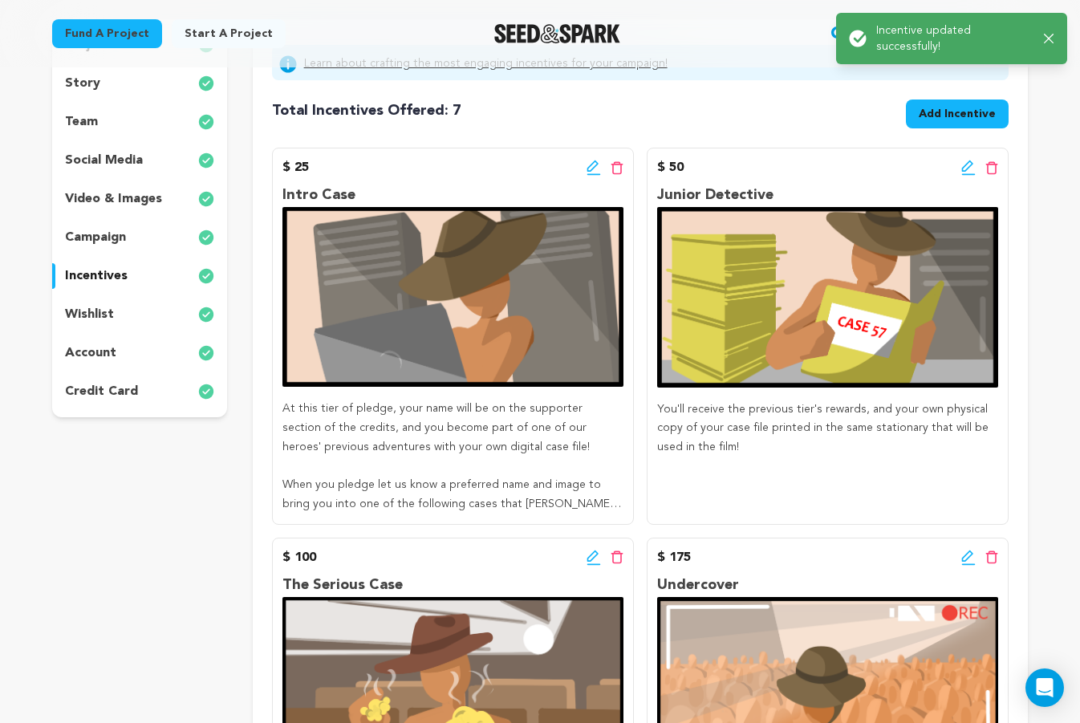
click at [445, 498] on p "When you pledge let us know a preferred name and image to bring you into one of…" at bounding box center [453, 495] width 341 height 39
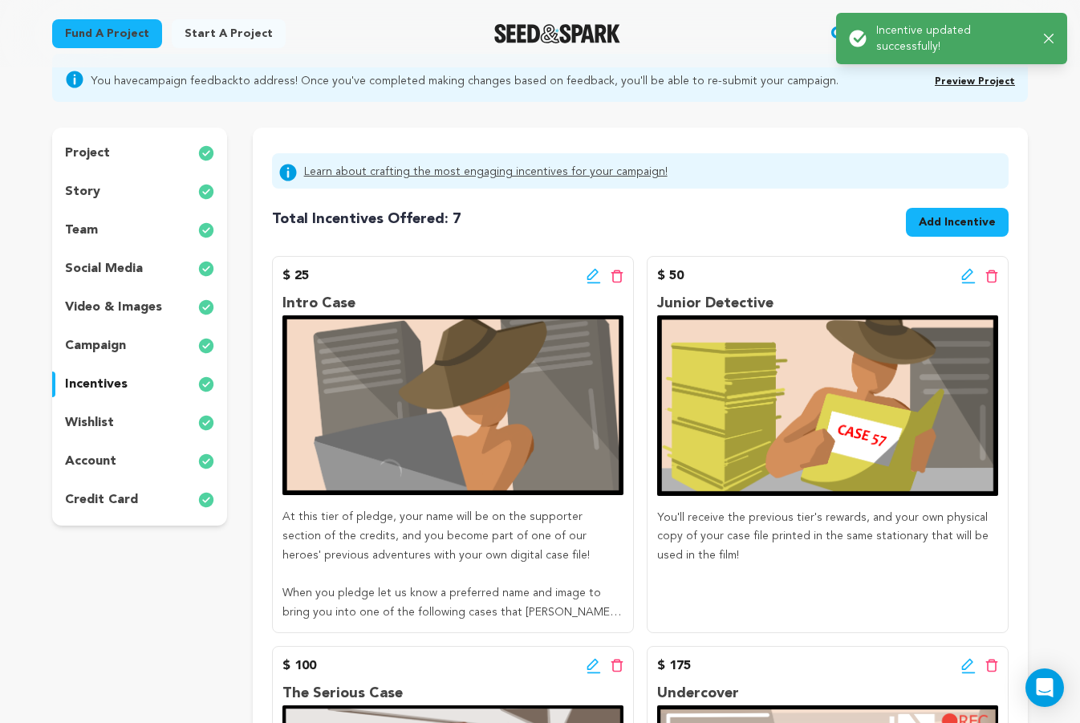
scroll to position [0, 0]
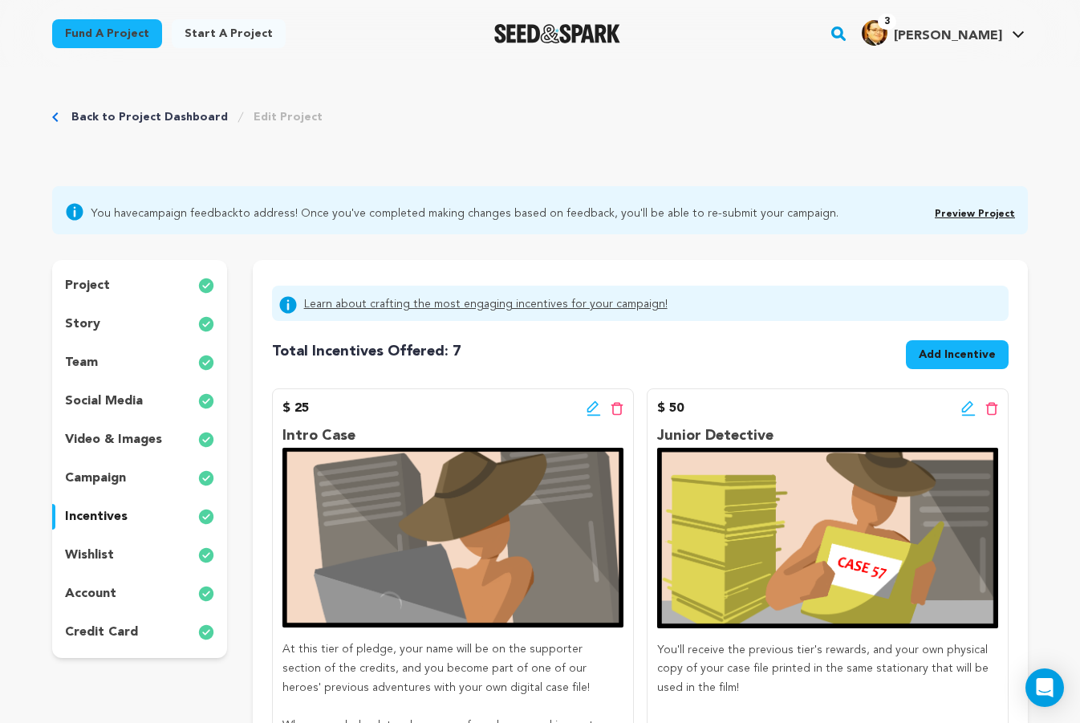
click at [963, 213] on link "Preview Project" at bounding box center [975, 215] width 80 height 10
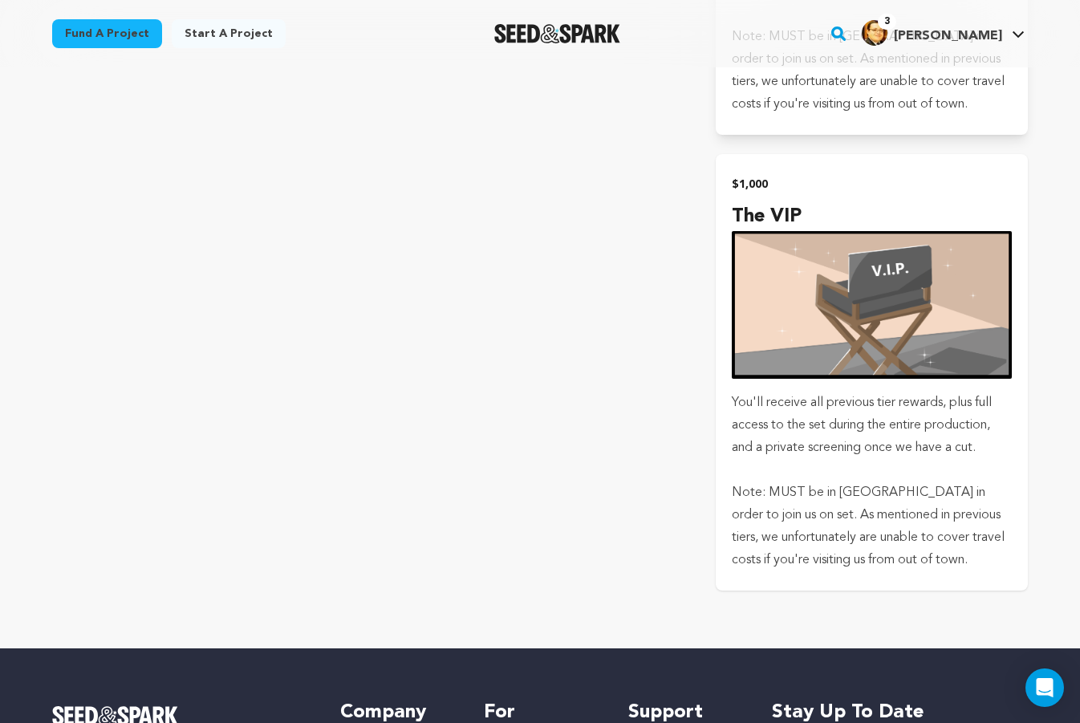
scroll to position [4013, 0]
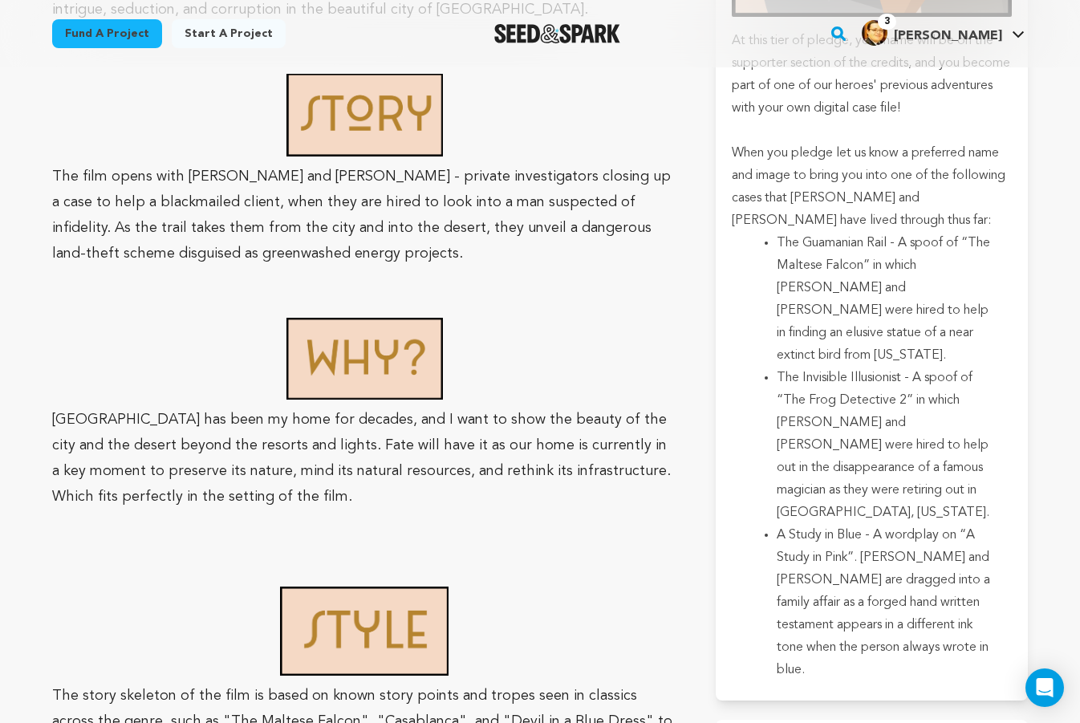
scroll to position [1124, 0]
